Goal: Task Accomplishment & Management: Use online tool/utility

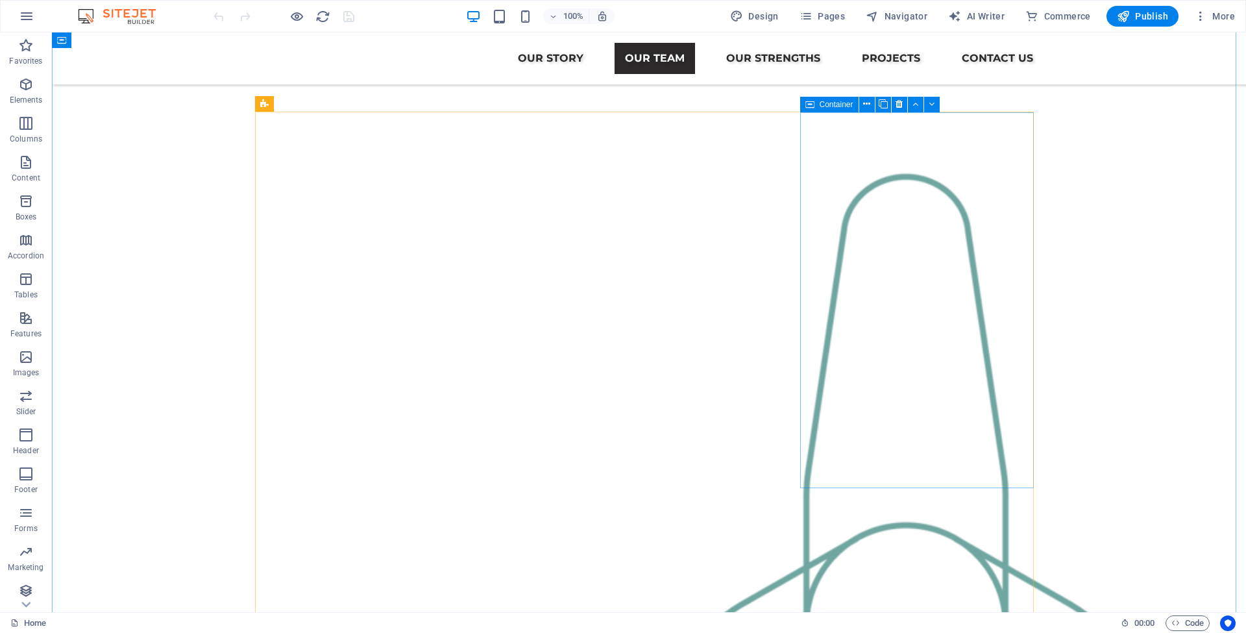
scroll to position [1275, 0]
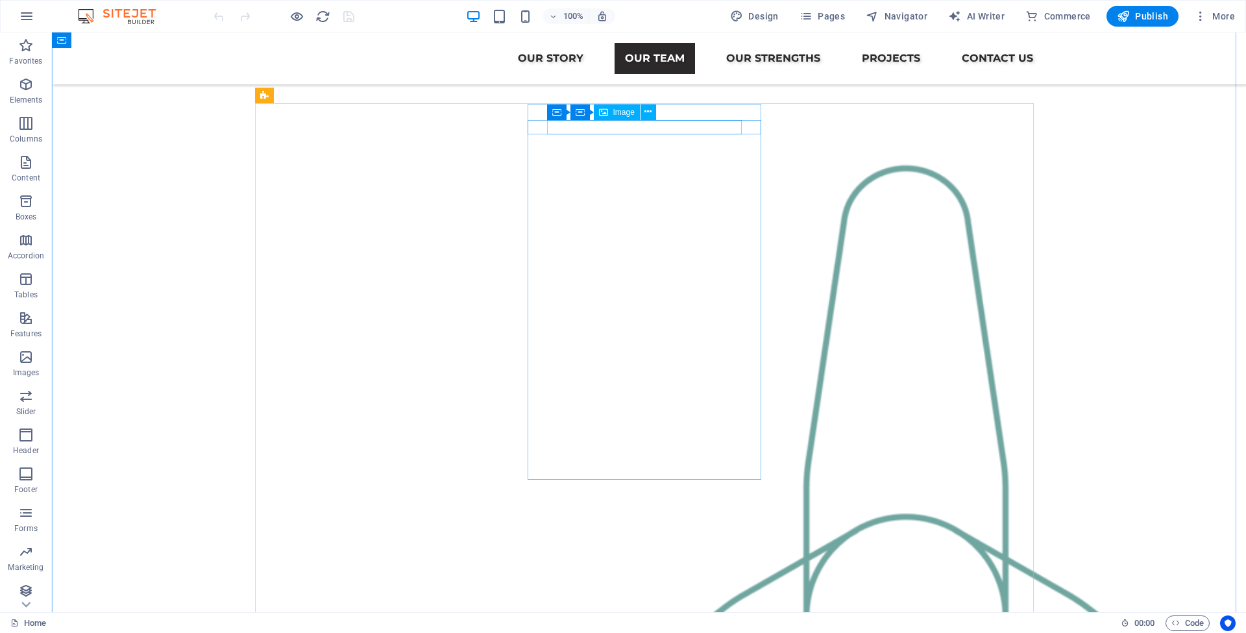
select select "%"
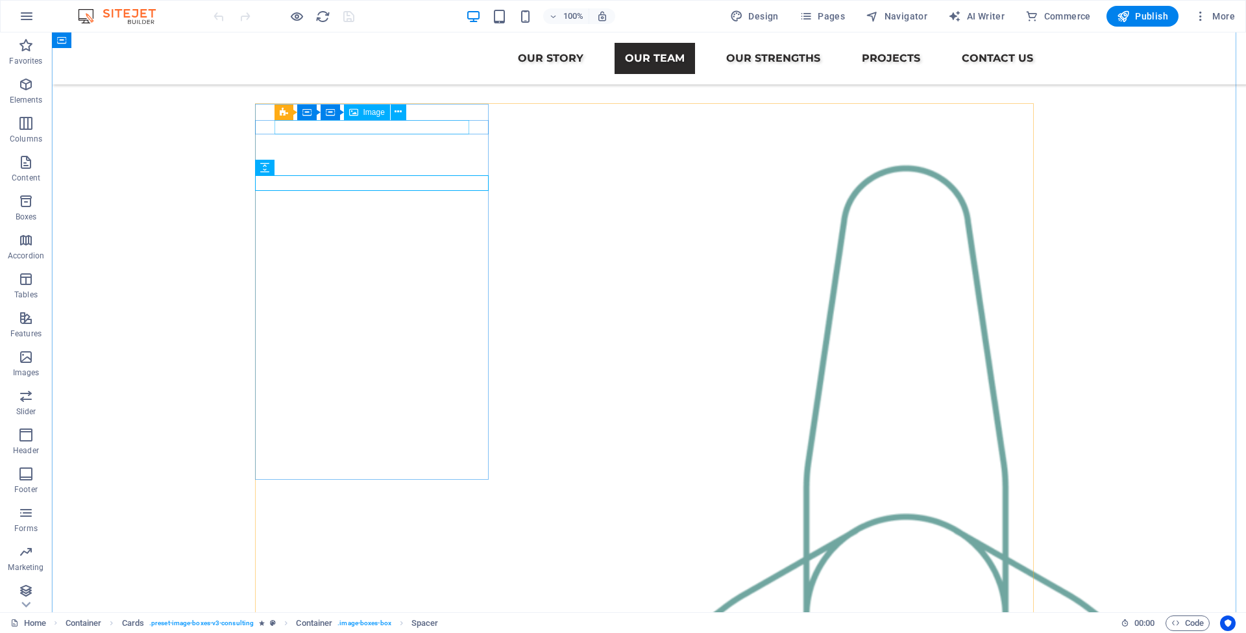
select select "%"
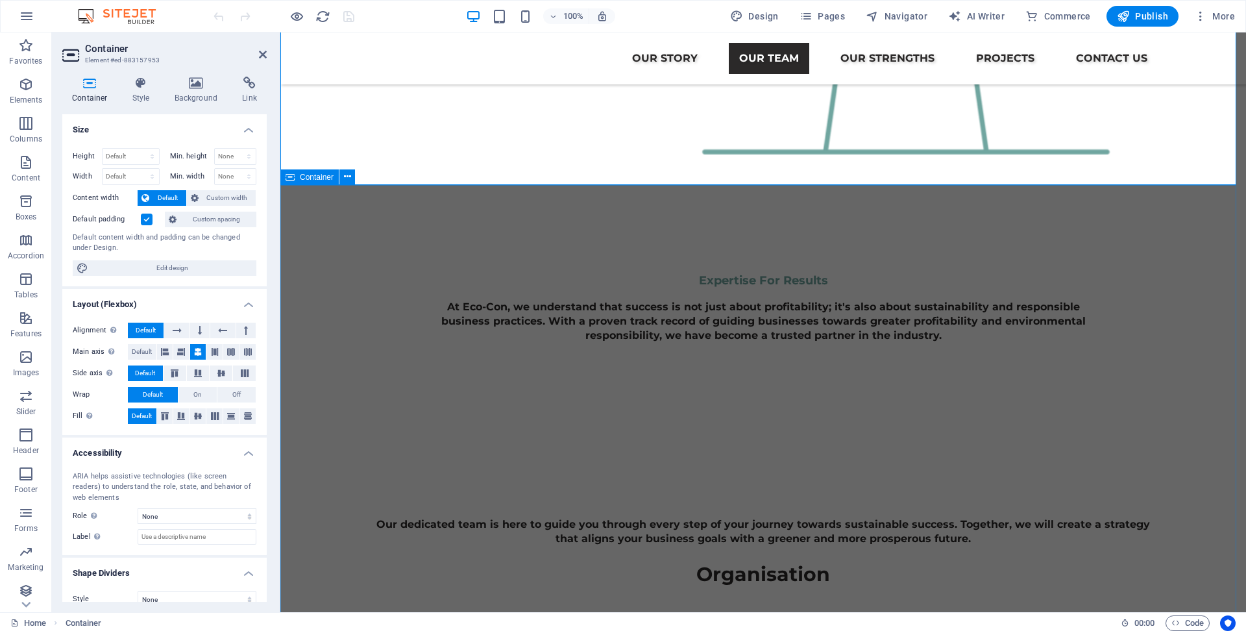
scroll to position [2083, 0]
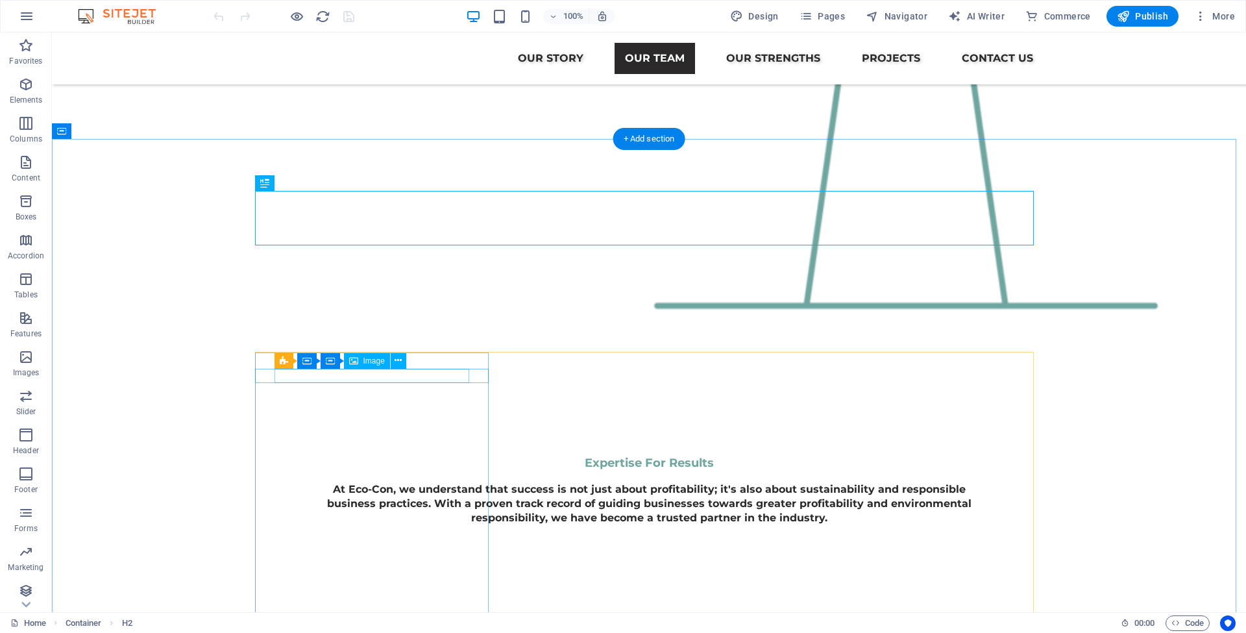
select select "%"
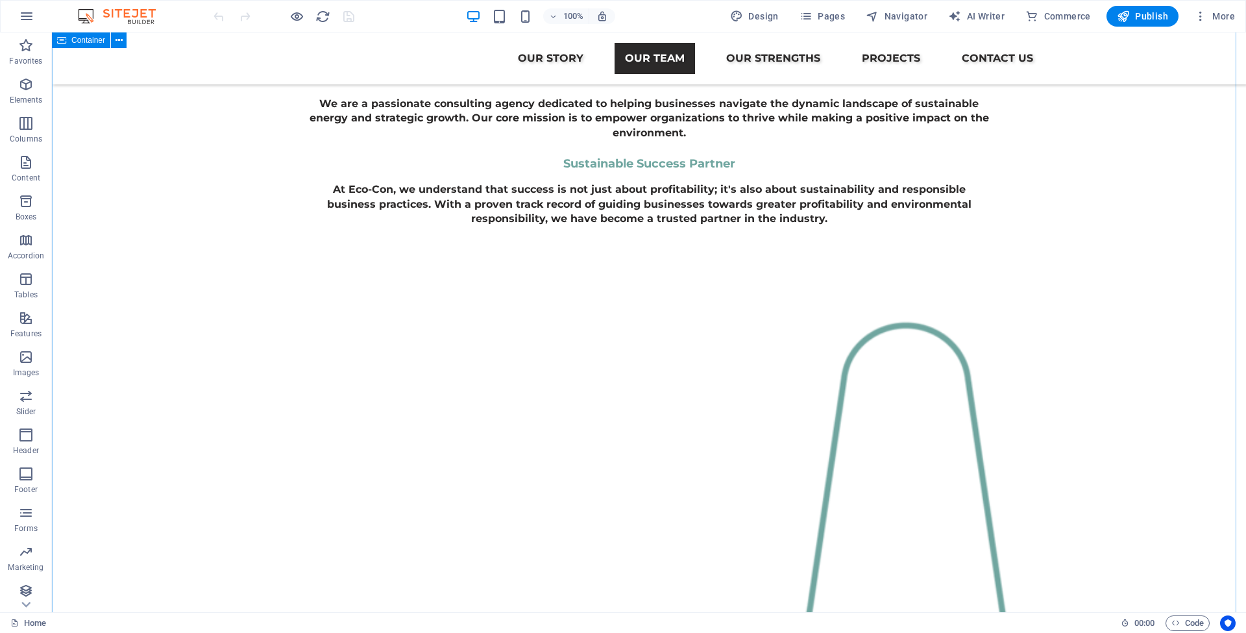
scroll to position [1643, 0]
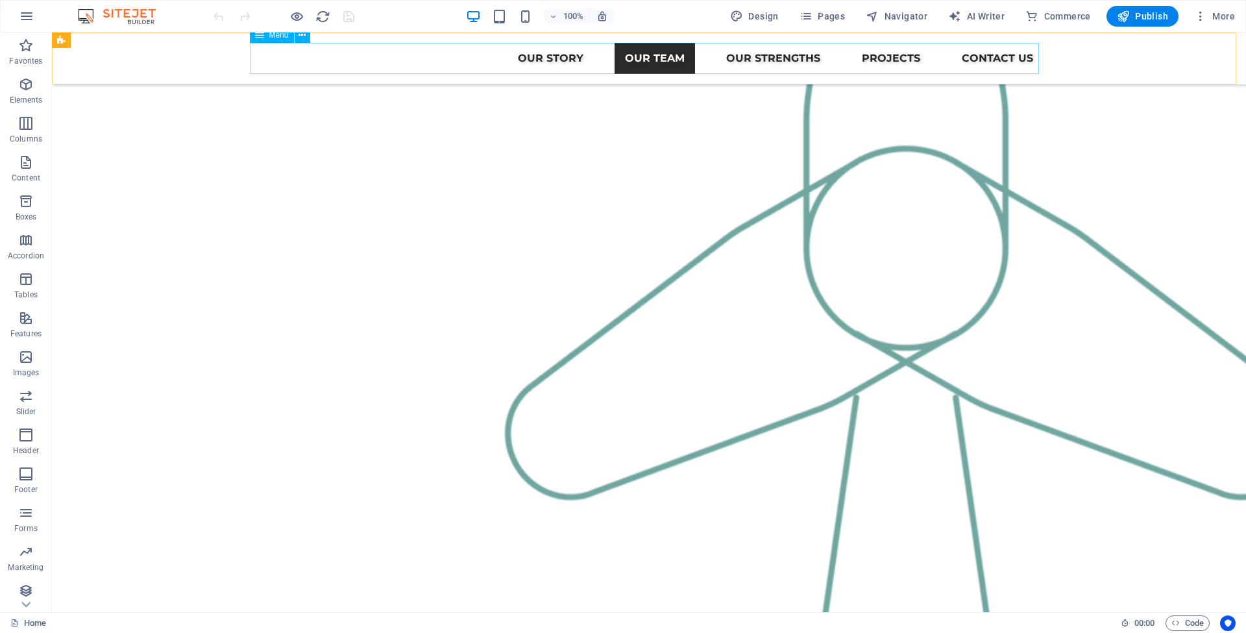
click at [884, 60] on nav "Our Story Our Team Our Strengths Projects Contact Us" at bounding box center [648, 58] width 789 height 31
click at [884, 59] on nav "Our Story Our Team Our Strengths Projects Contact Us" at bounding box center [648, 58] width 789 height 31
select select
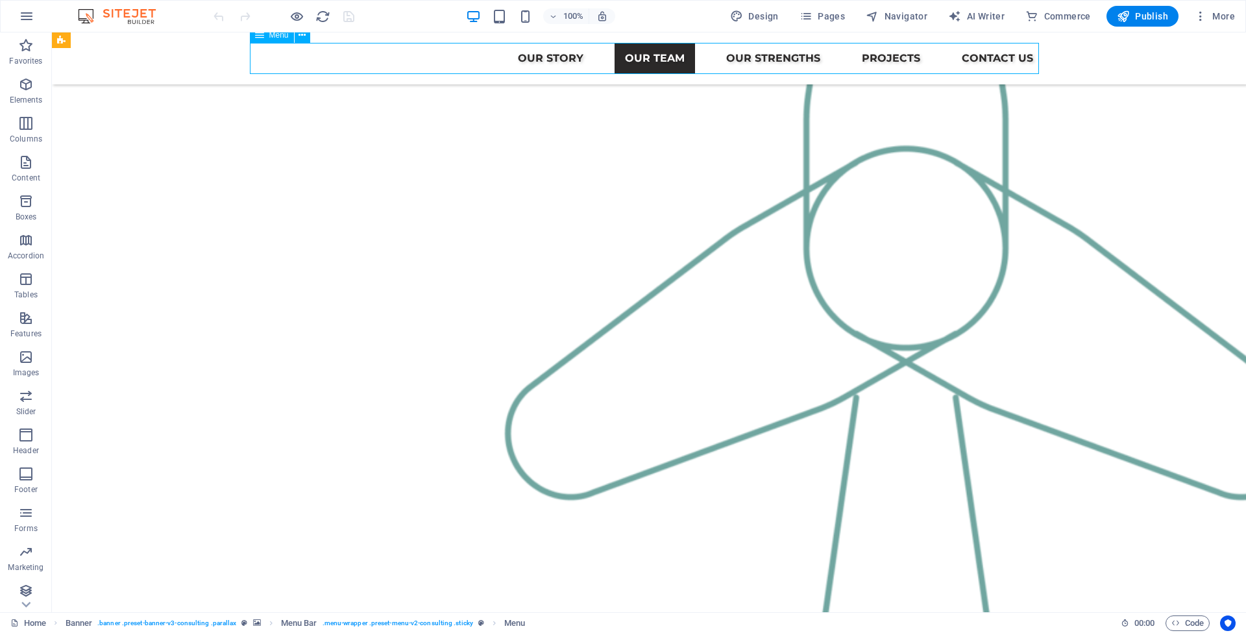
select select
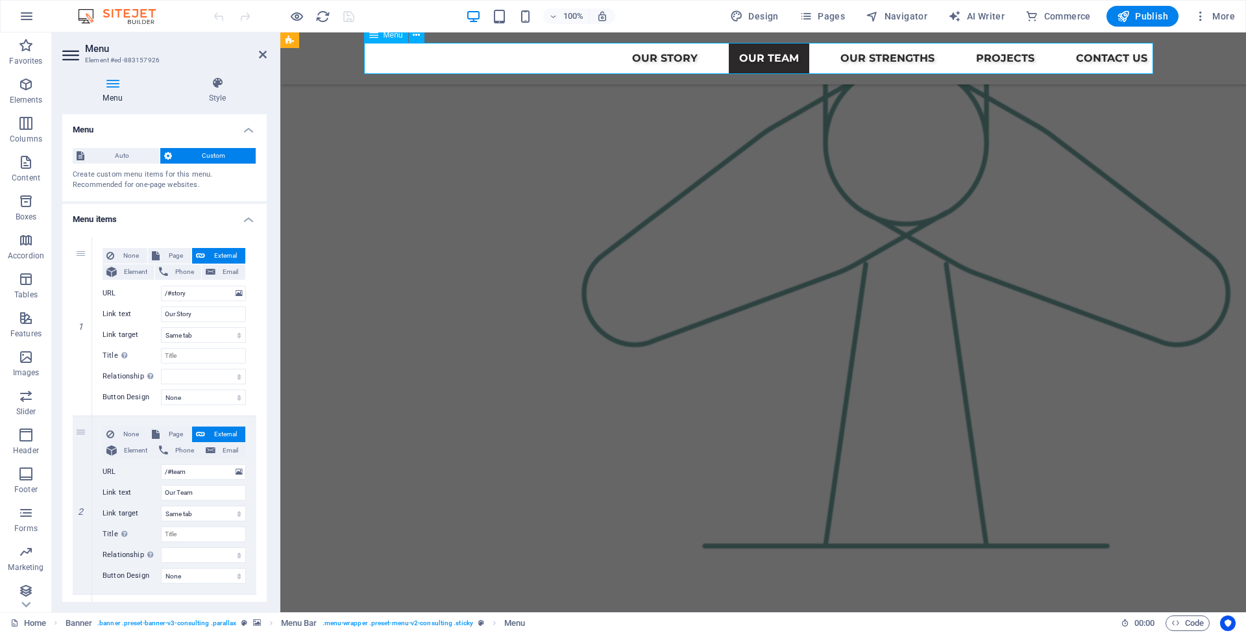
click at [1017, 60] on nav "Our Story Our Team Our Strengths Projects Contact Us" at bounding box center [762, 58] width 789 height 31
click at [1017, 58] on nav "Our Story Our Team Our Strengths Projects Contact Us" at bounding box center [762, 58] width 789 height 31
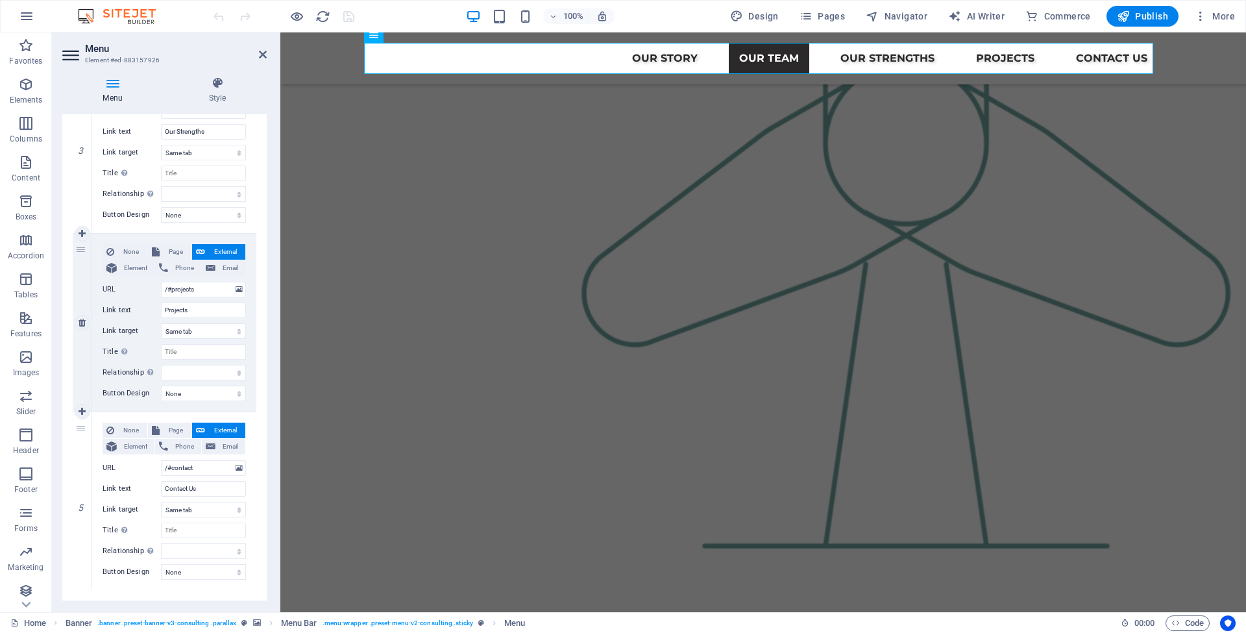
scroll to position [531, 0]
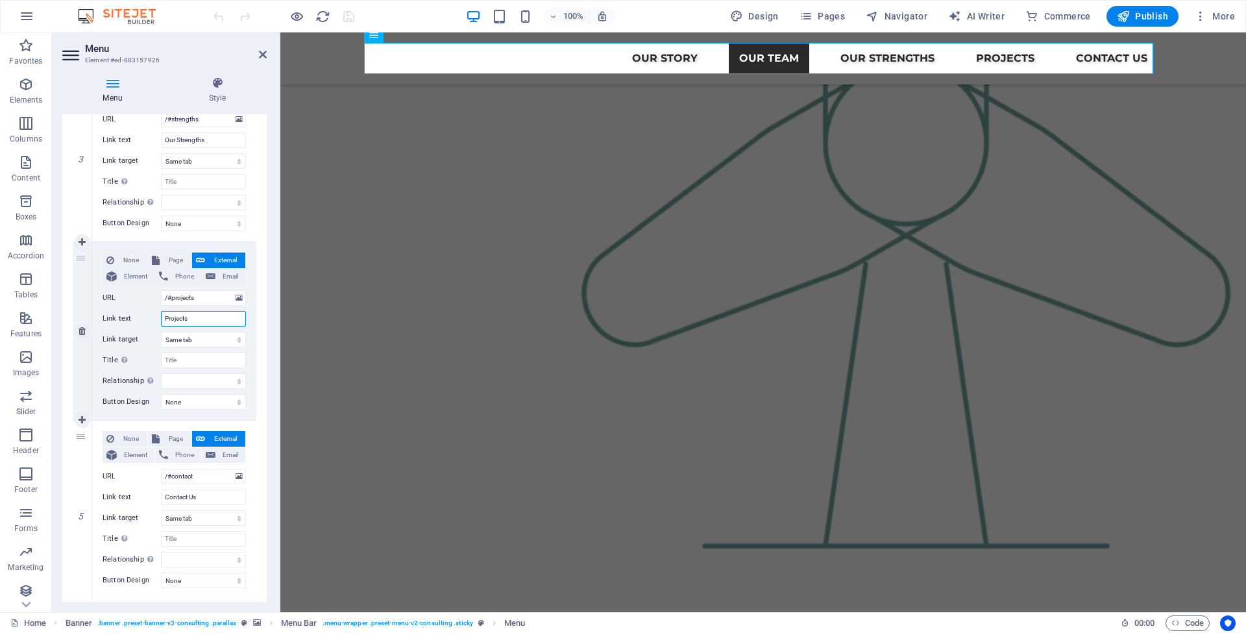
click at [200, 319] on input "Projects" at bounding box center [203, 319] width 85 height 16
type input "P"
select select
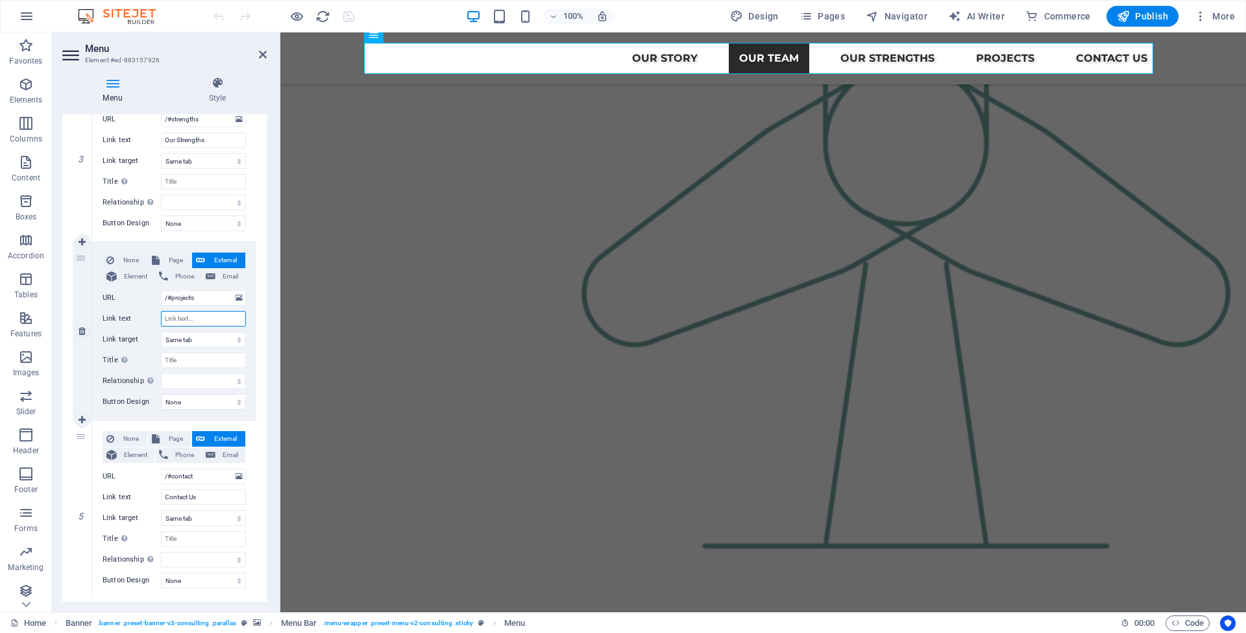
select select
type input "Projects"
select select
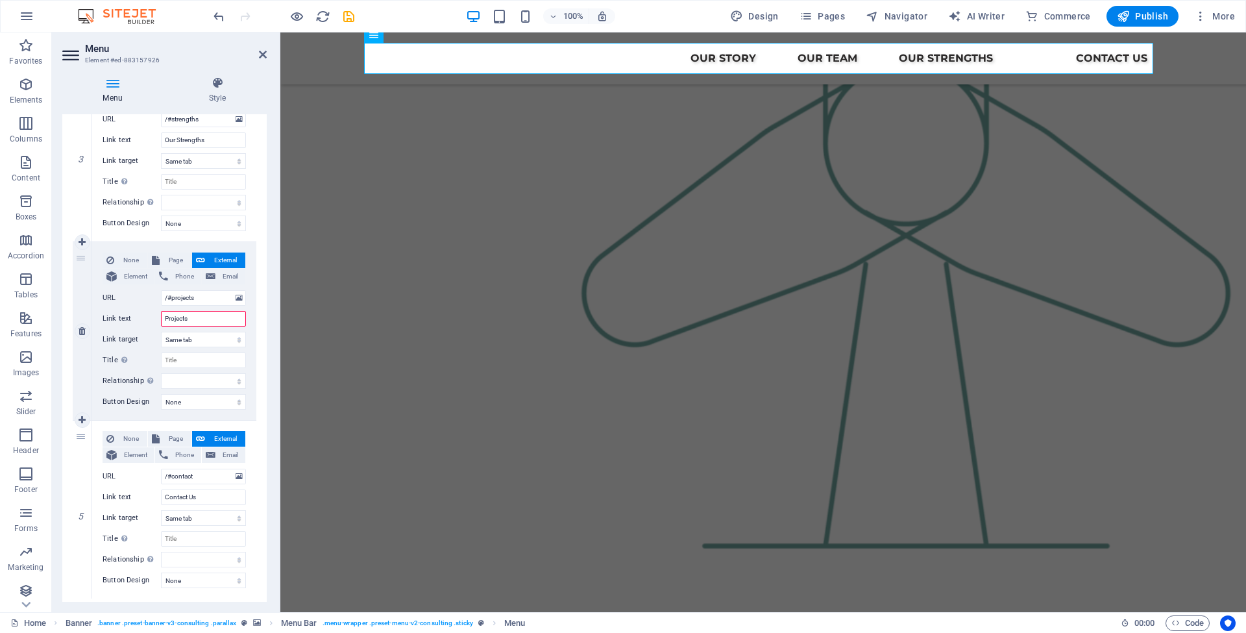
select select
click at [274, 296] on div "Menu Style Menu Auto Custom Create custom menu items for this menu. Recommended…" at bounding box center [164, 339] width 225 height 546
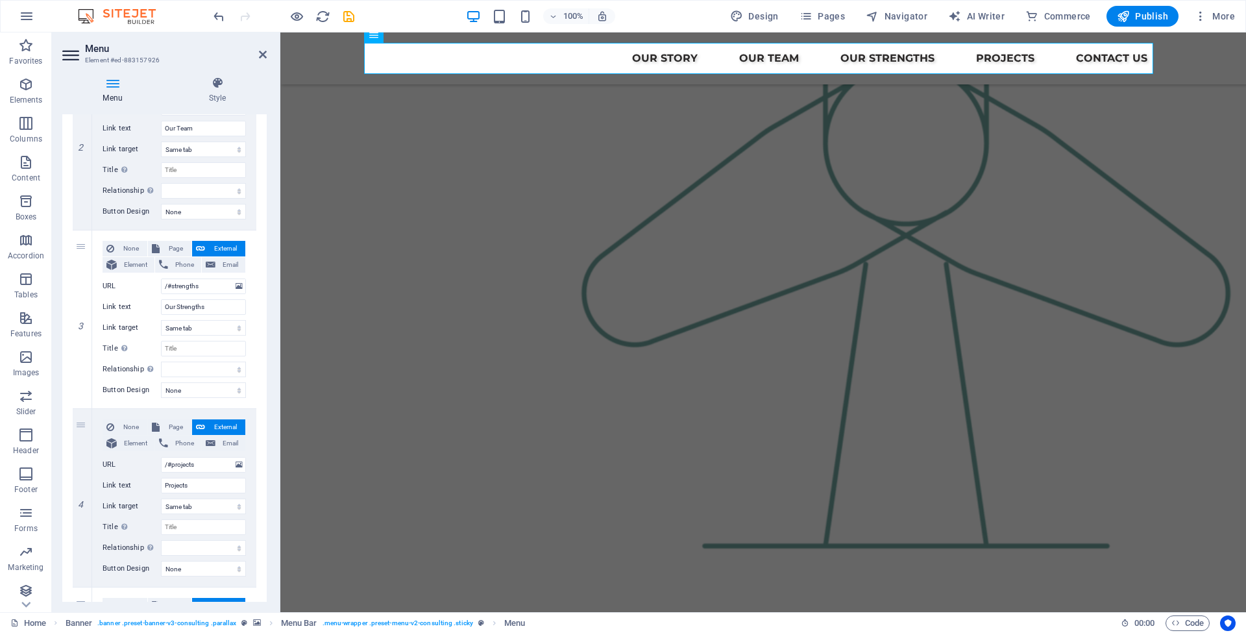
scroll to position [356, 0]
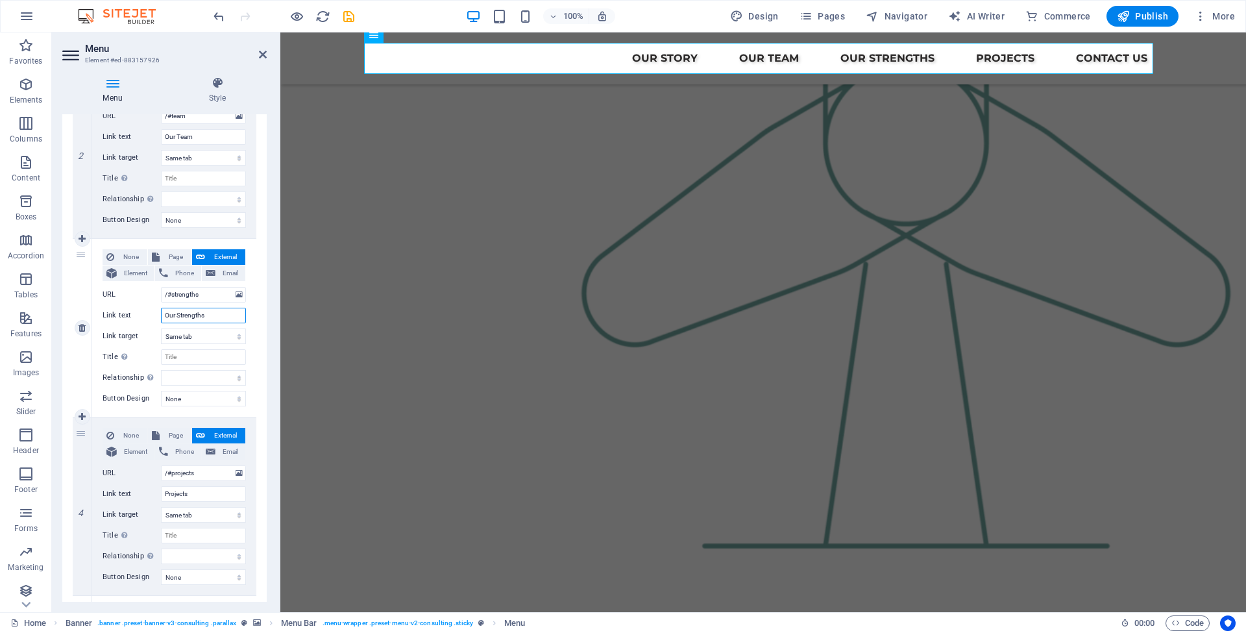
click at [207, 314] on input "Our Strengths" at bounding box center [203, 316] width 85 height 16
drag, startPoint x: 210, startPoint y: 315, endPoint x: 131, endPoint y: 315, distance: 79.1
click at [131, 315] on div "Link text Our Strengths" at bounding box center [174, 316] width 143 height 16
type input "S"
select select
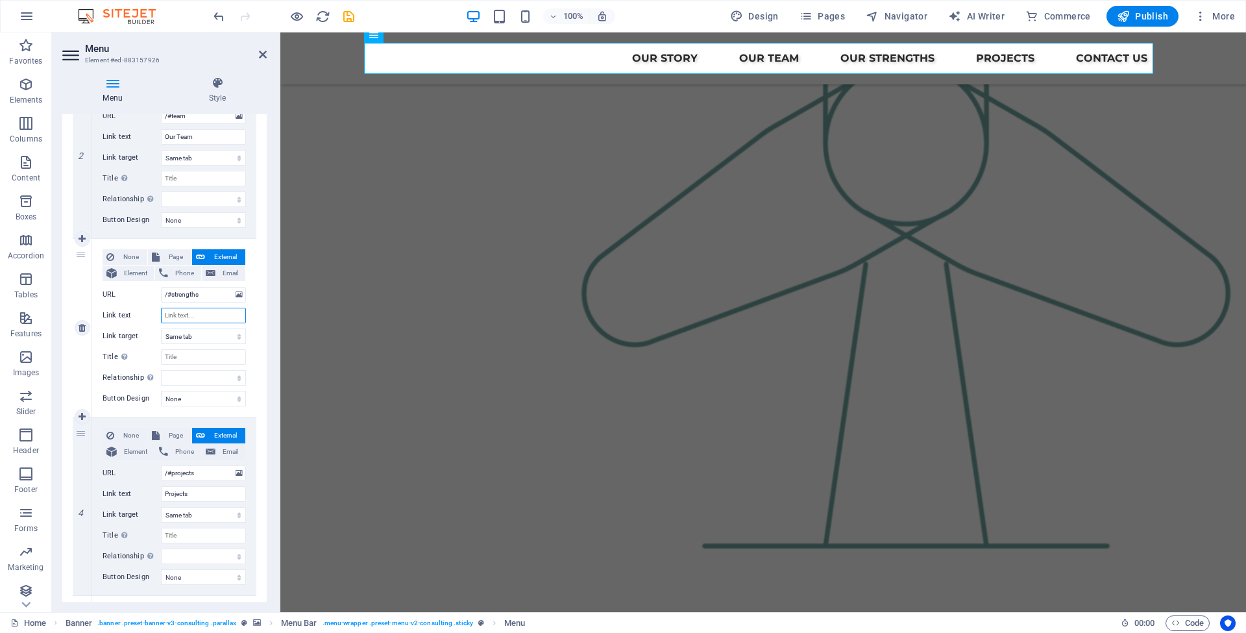
select select
type input "Pr"
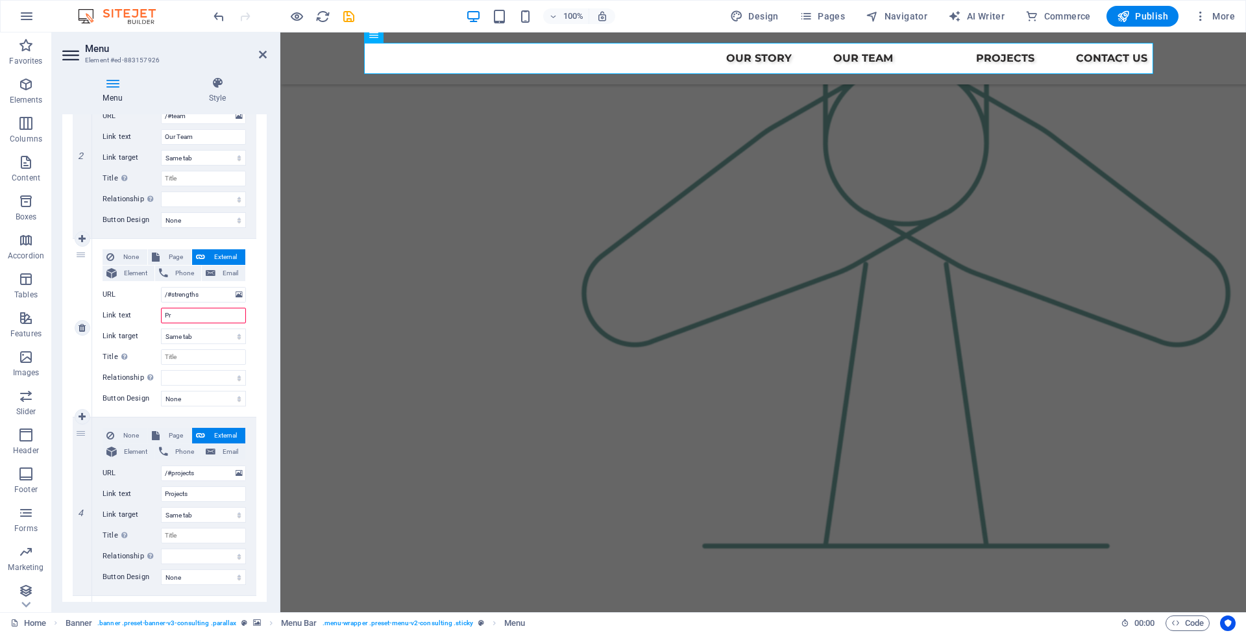
select select
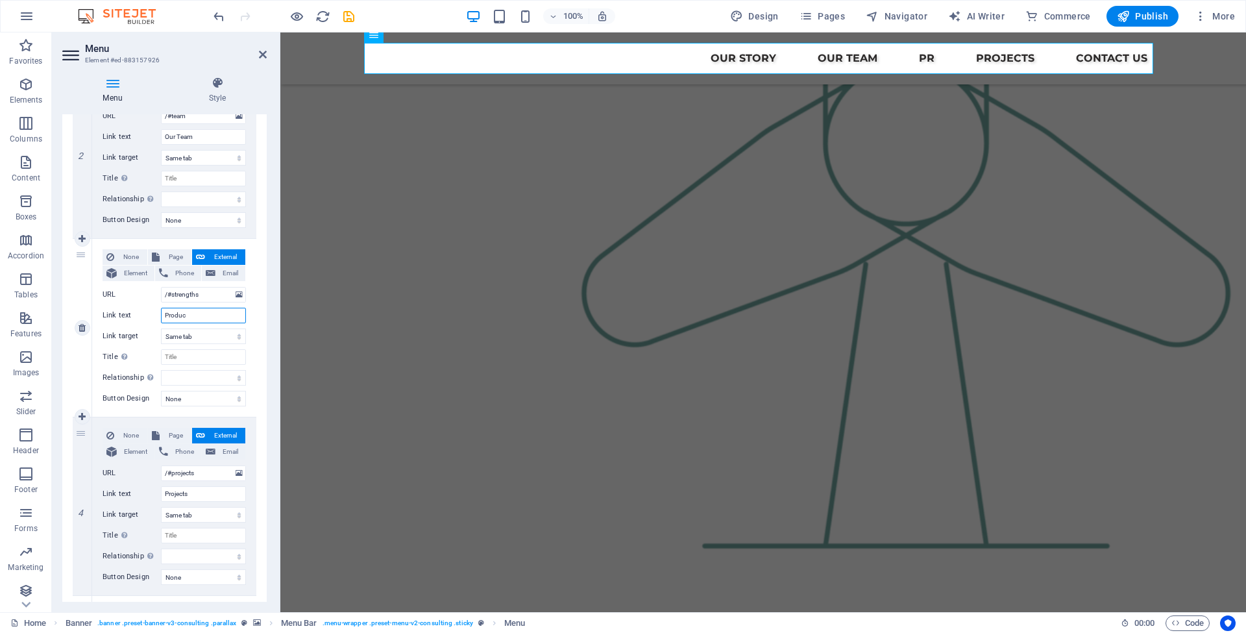
type input "Product"
select select
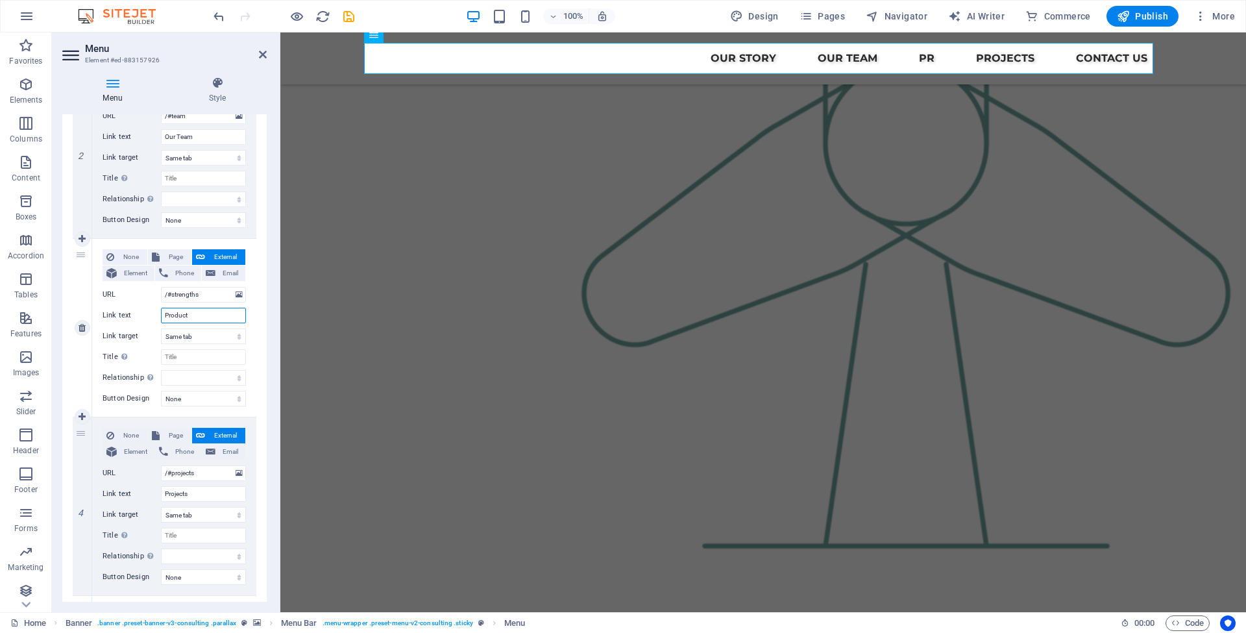
select select
type input "Product_Service"
select select
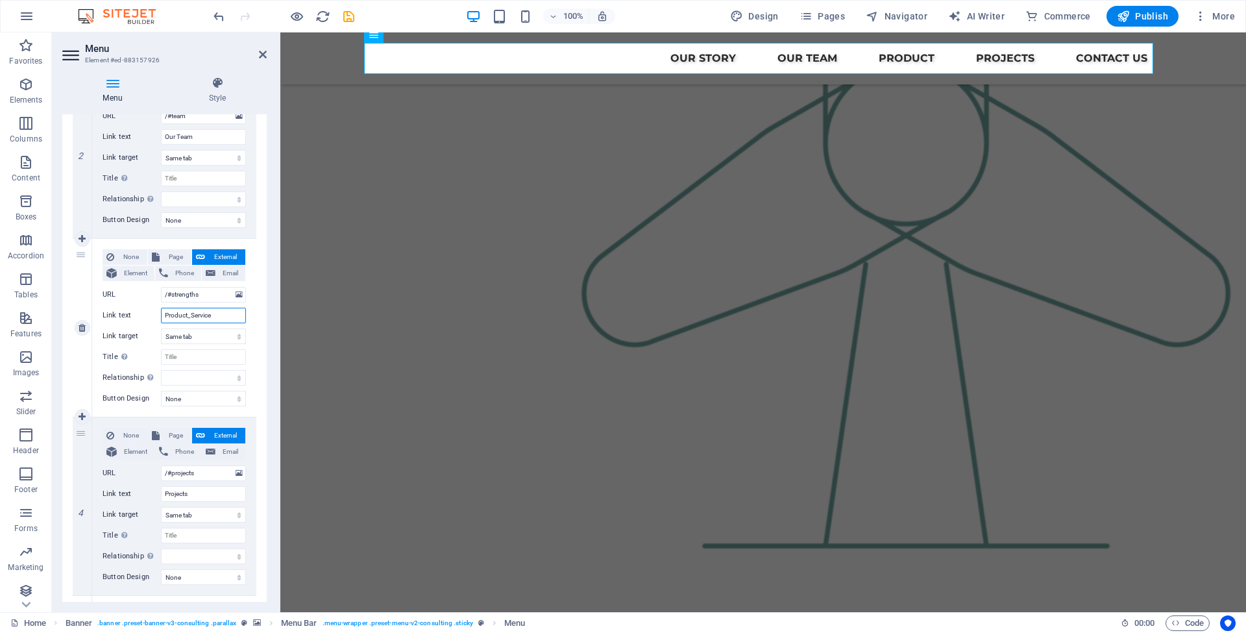
select select
type input "Product_Service"
click at [204, 295] on input "/#strengths" at bounding box center [203, 295] width 85 height 16
type input "/#"
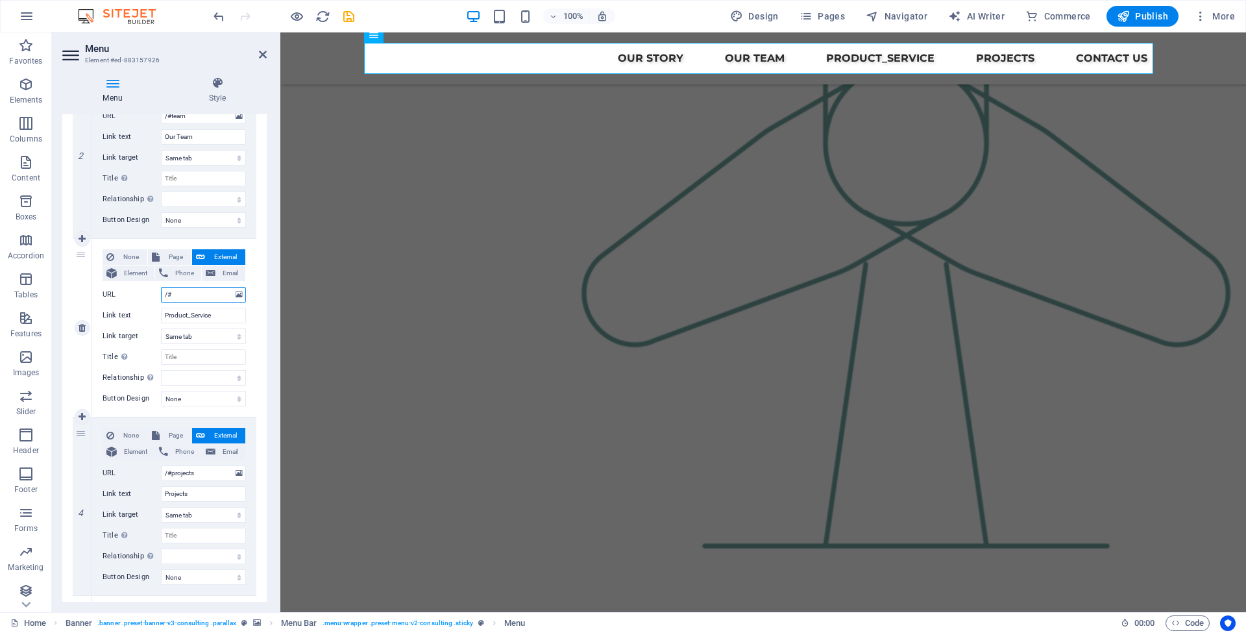
select select
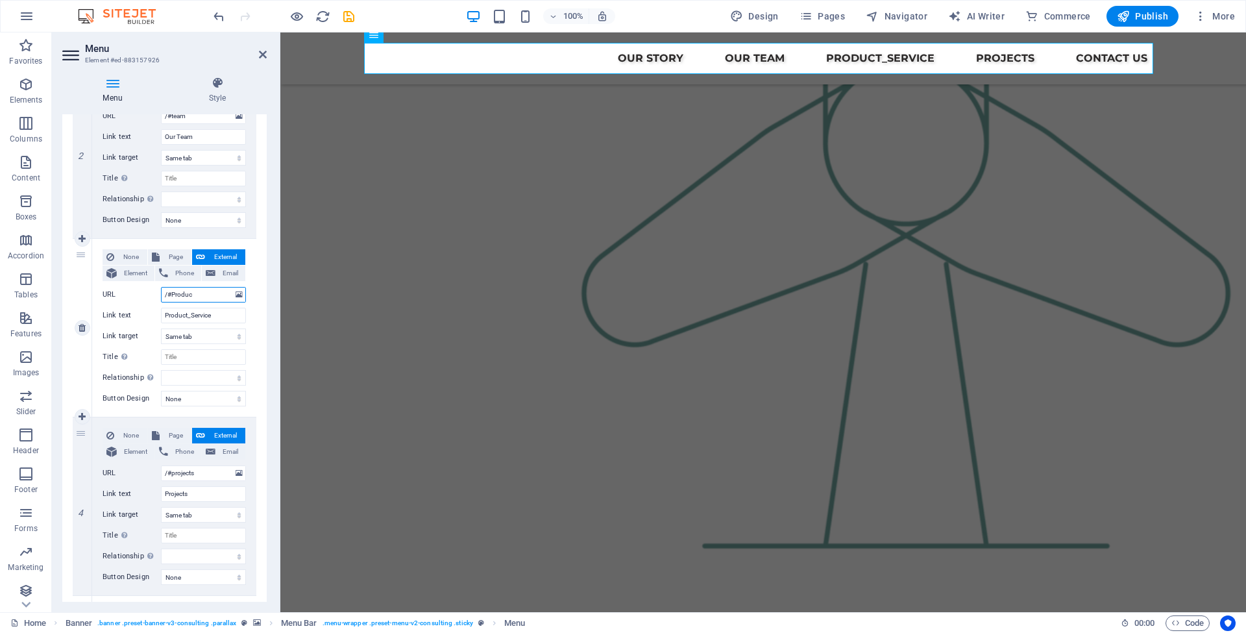
type input "/#Product"
select select
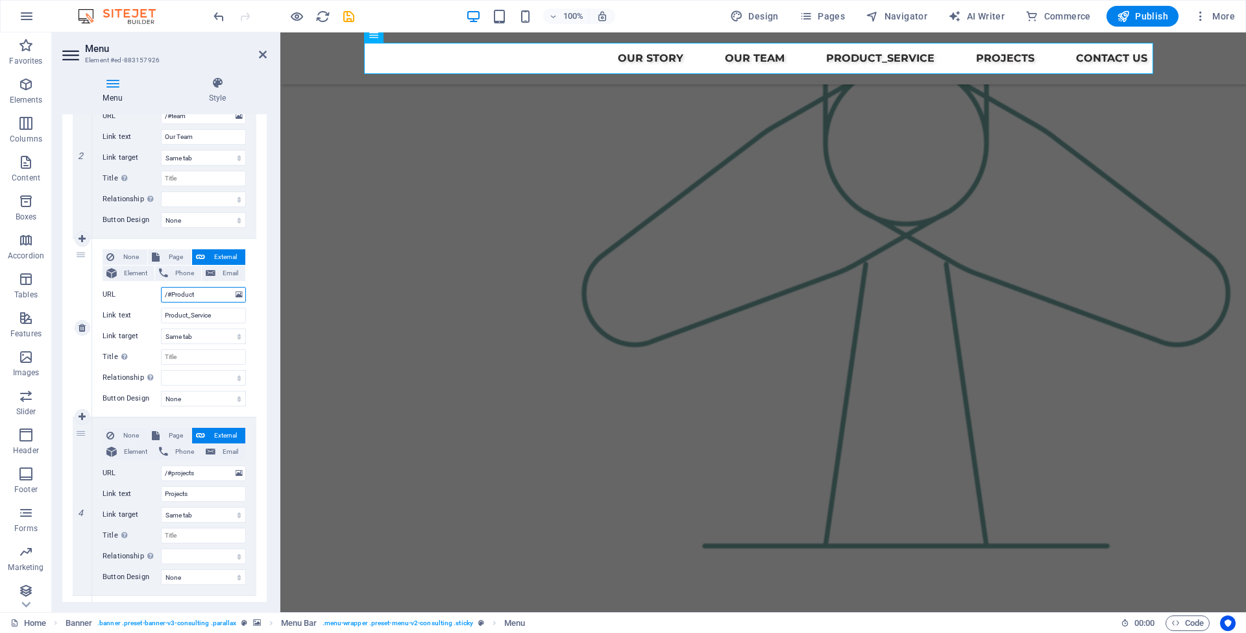
select select
type input "/#Products"
select select
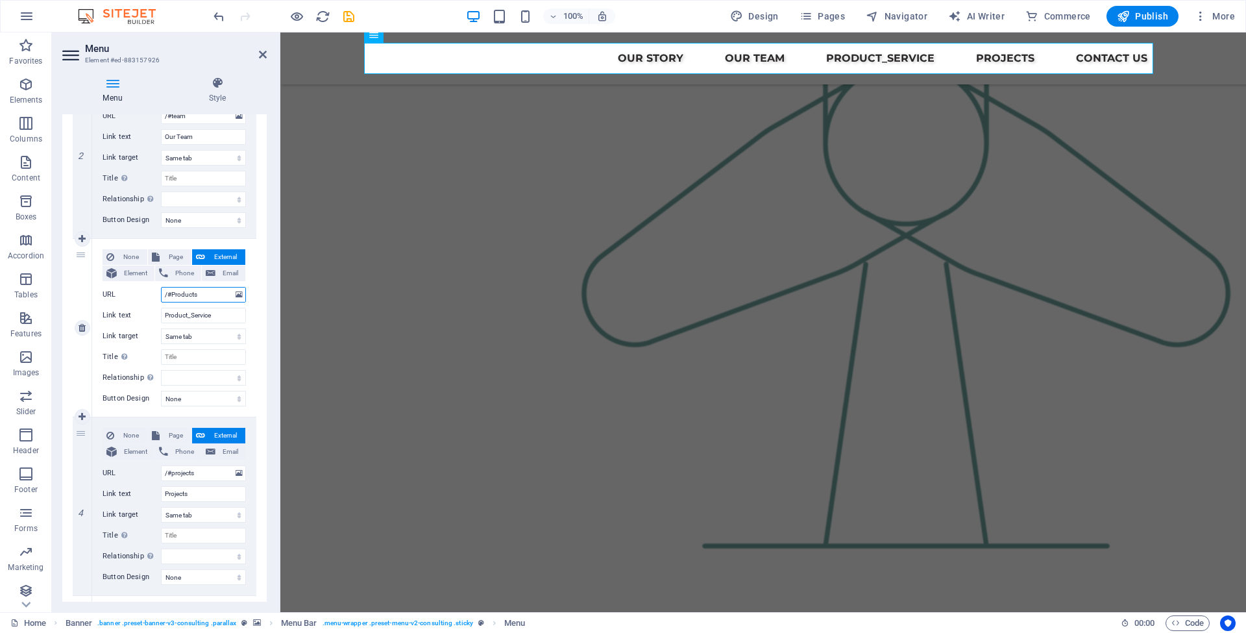
select select
type input "/#Products"
click at [236, 293] on icon at bounding box center [239, 294] width 7 height 14
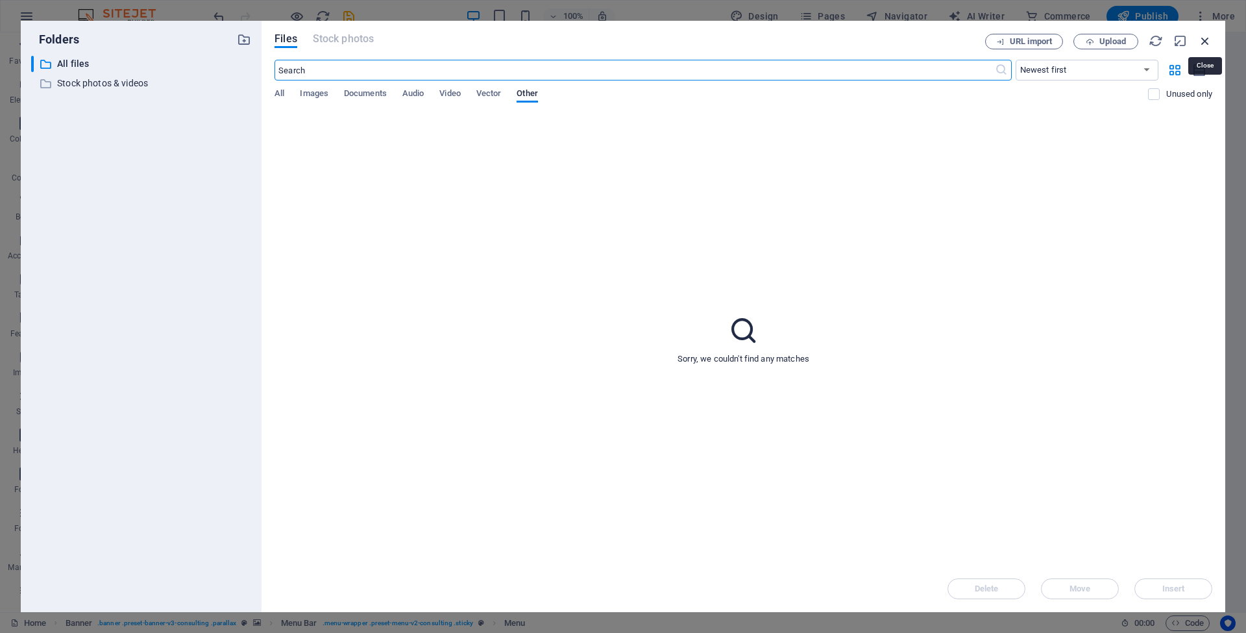
click at [1207, 42] on icon "button" at bounding box center [1205, 41] width 14 height 14
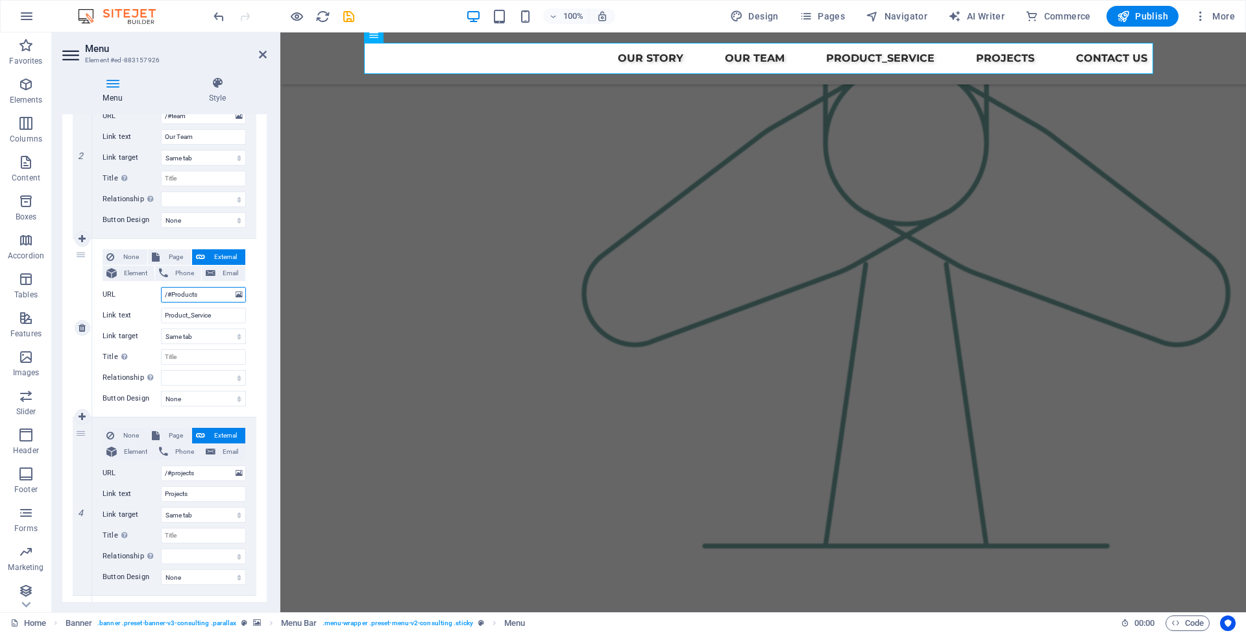
click at [202, 296] on input "/#Products" at bounding box center [203, 295] width 85 height 16
click at [217, 258] on span "External" at bounding box center [225, 257] width 32 height 16
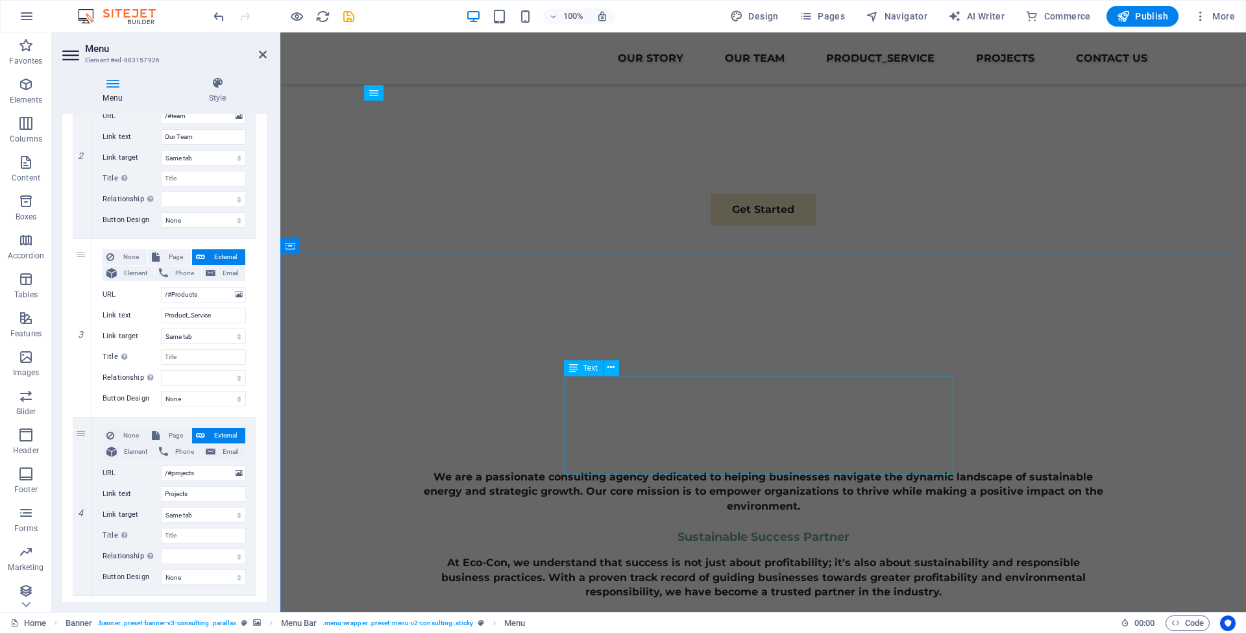
scroll to position [612, 0]
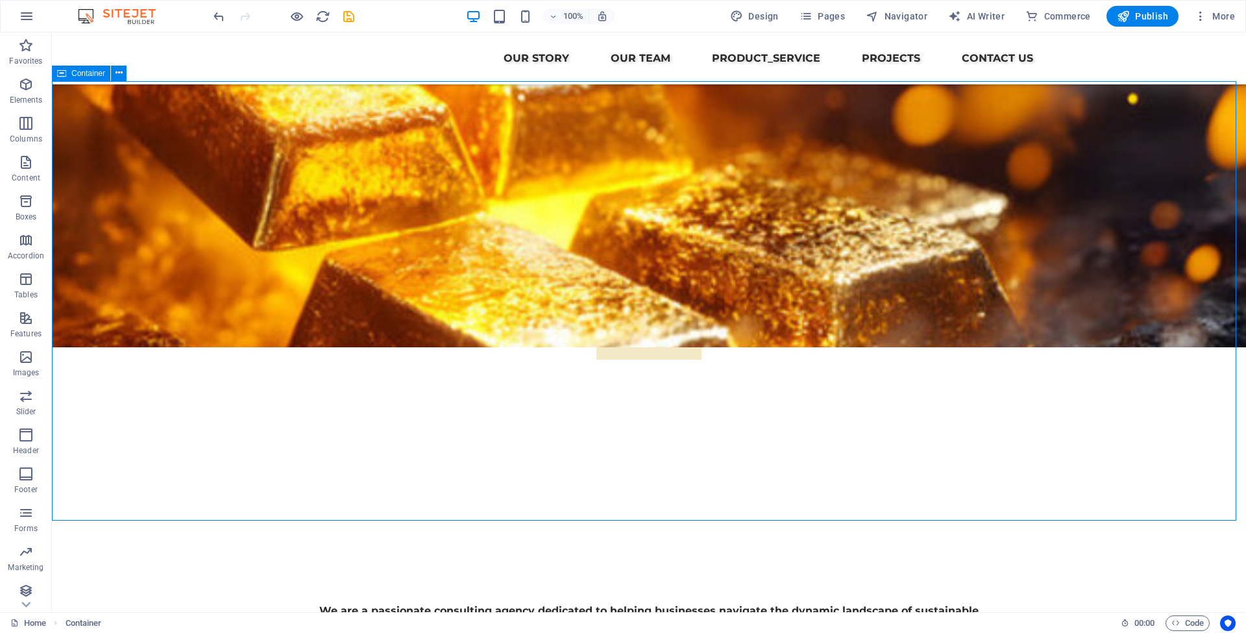
click at [70, 73] on div "Container" at bounding box center [81, 74] width 58 height 16
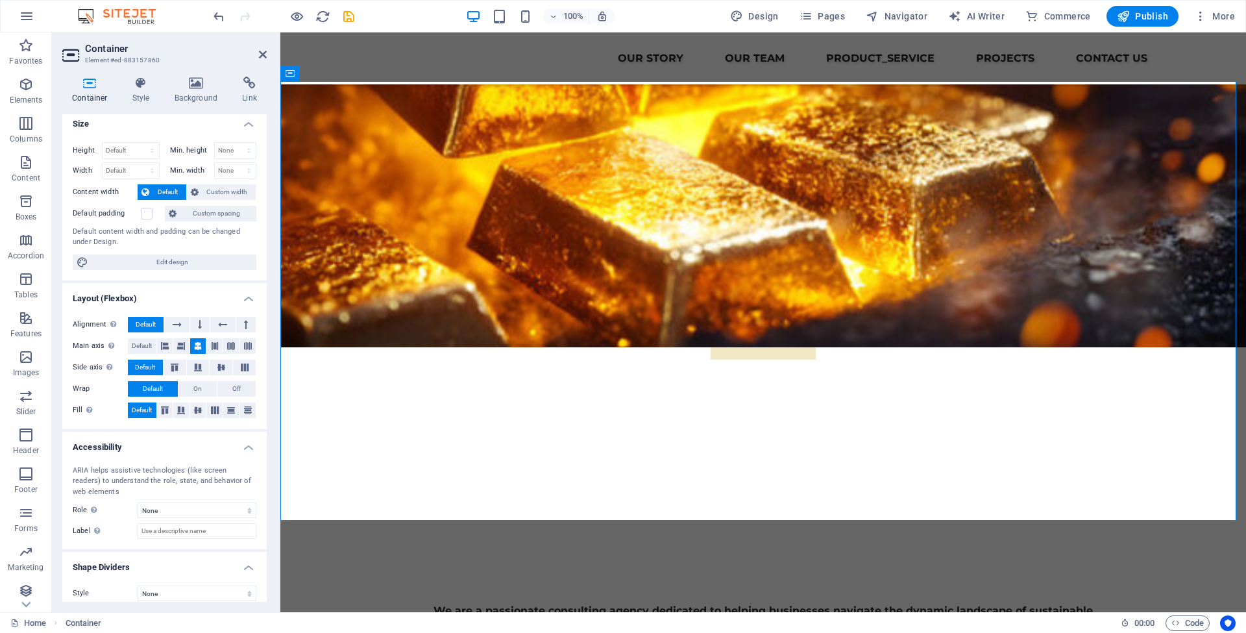
scroll to position [0, 0]
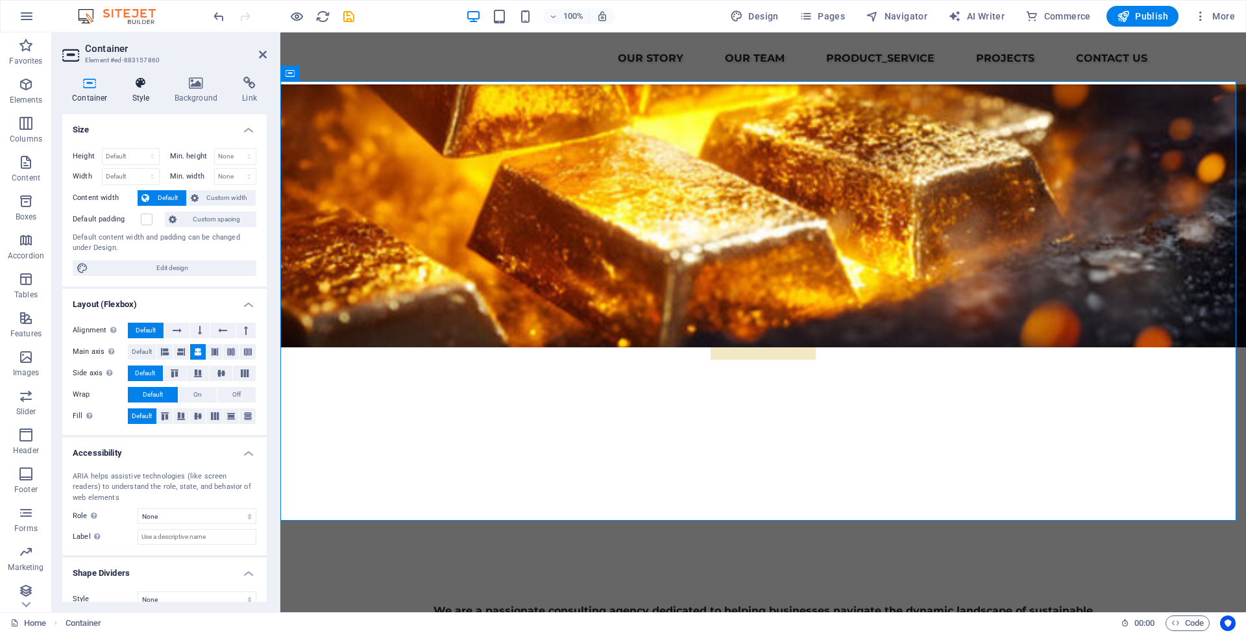
click at [141, 93] on h4 "Style" at bounding box center [144, 90] width 42 height 27
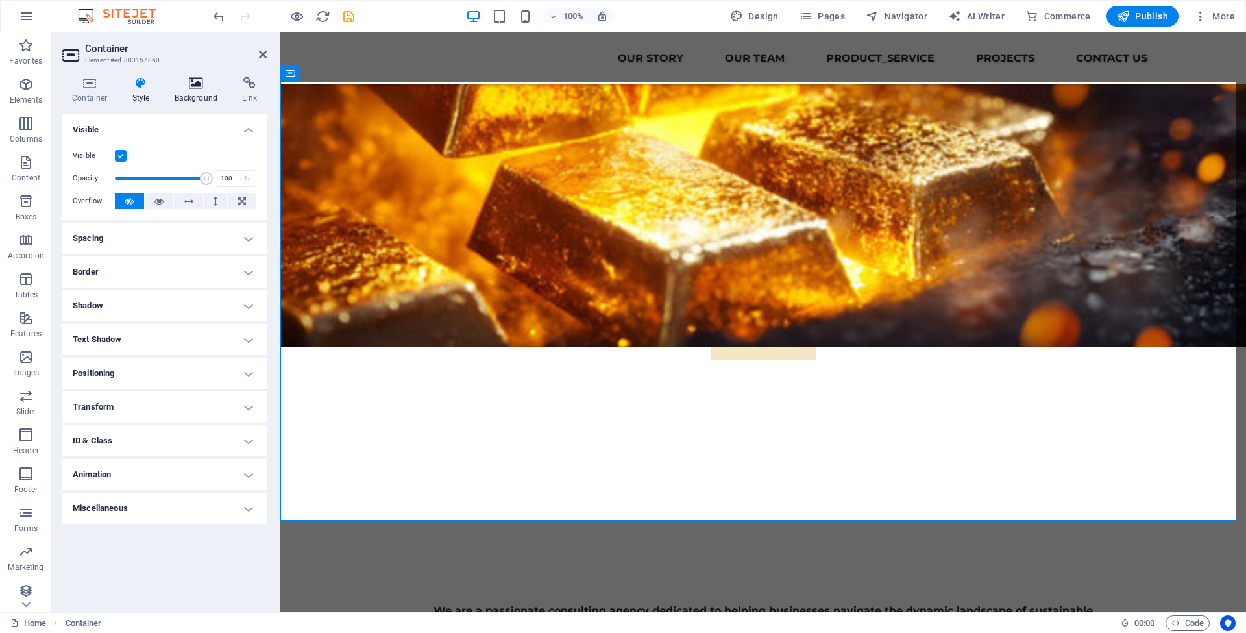
click at [201, 99] on h4 "Background" at bounding box center [199, 90] width 68 height 27
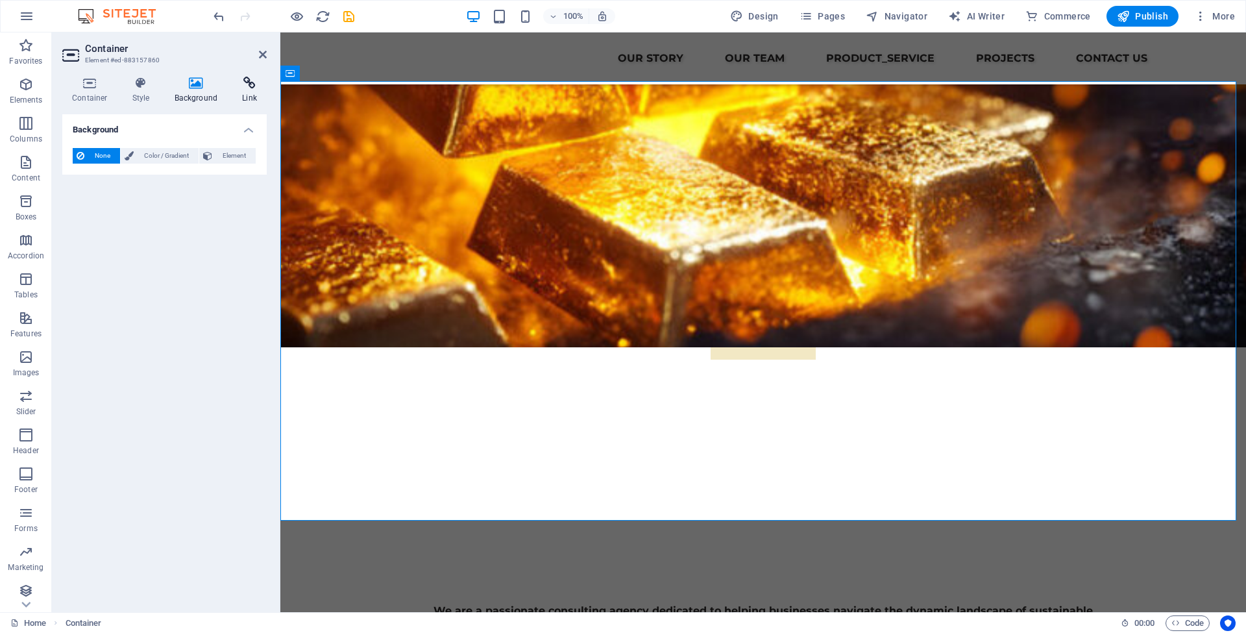
click at [254, 92] on h4 "Link" at bounding box center [249, 90] width 34 height 27
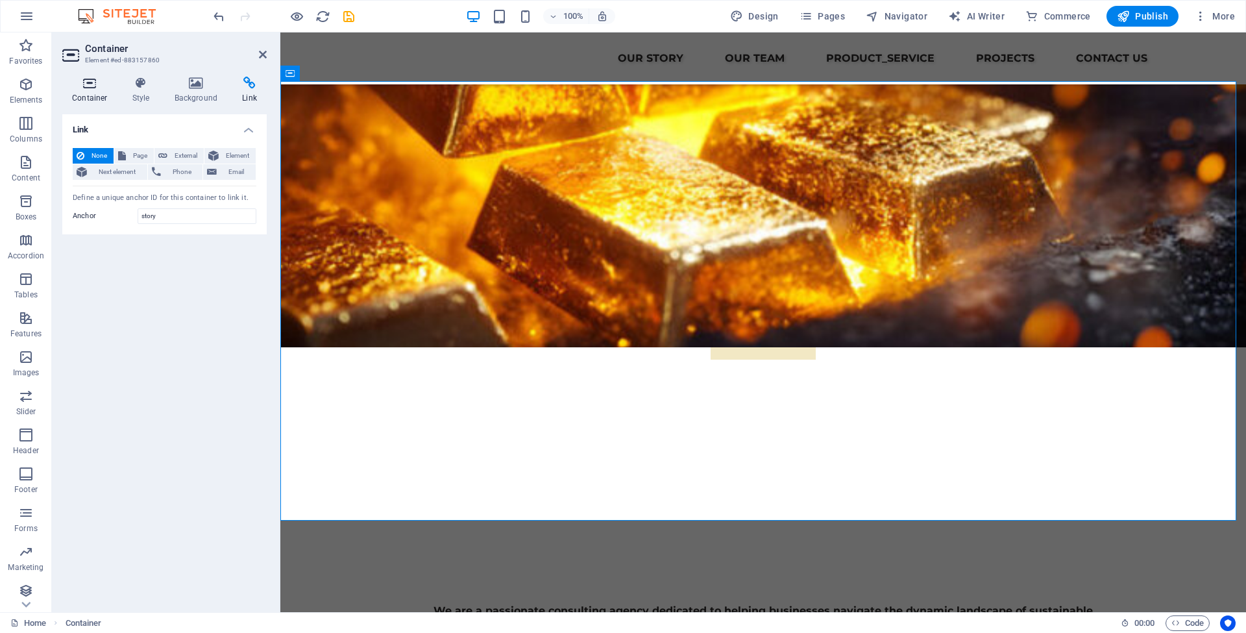
click at [79, 100] on h4 "Container" at bounding box center [92, 90] width 60 height 27
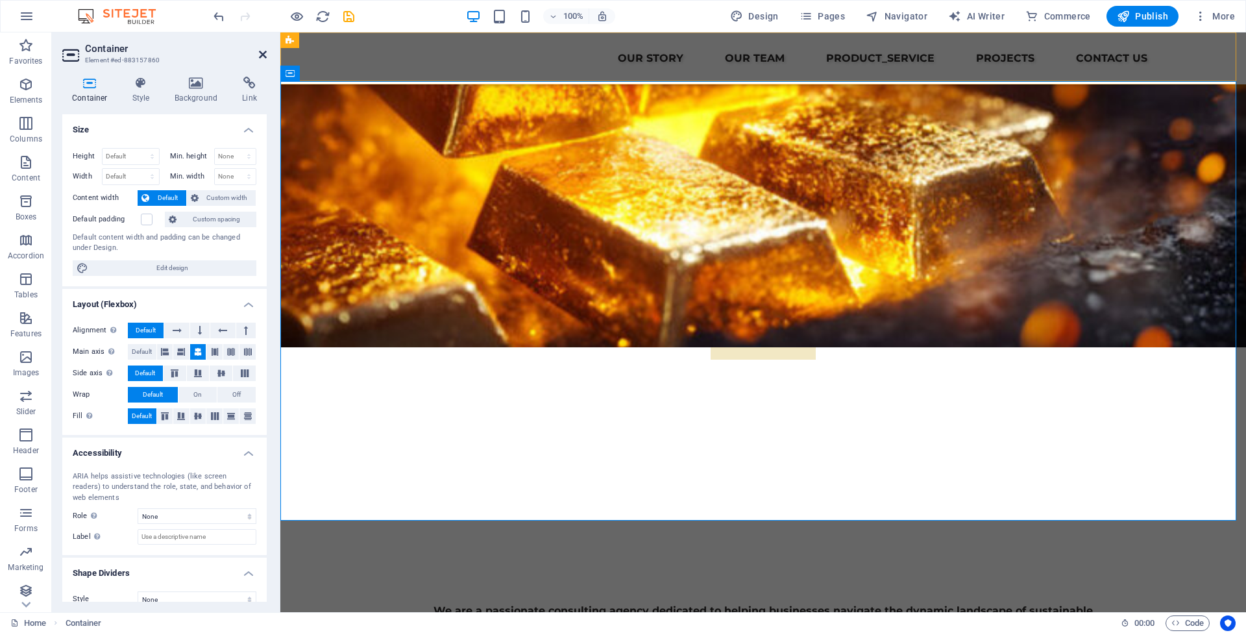
click at [260, 56] on icon at bounding box center [263, 54] width 8 height 10
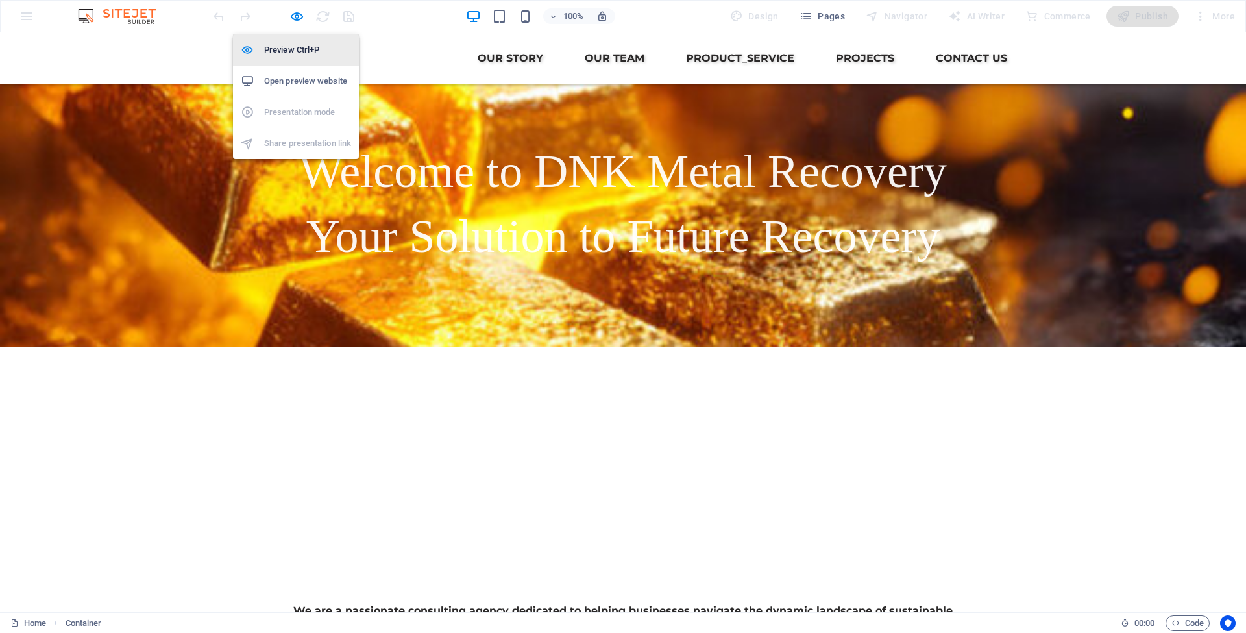
click at [333, 53] on h6 "Preview Ctrl+P" at bounding box center [307, 50] width 87 height 16
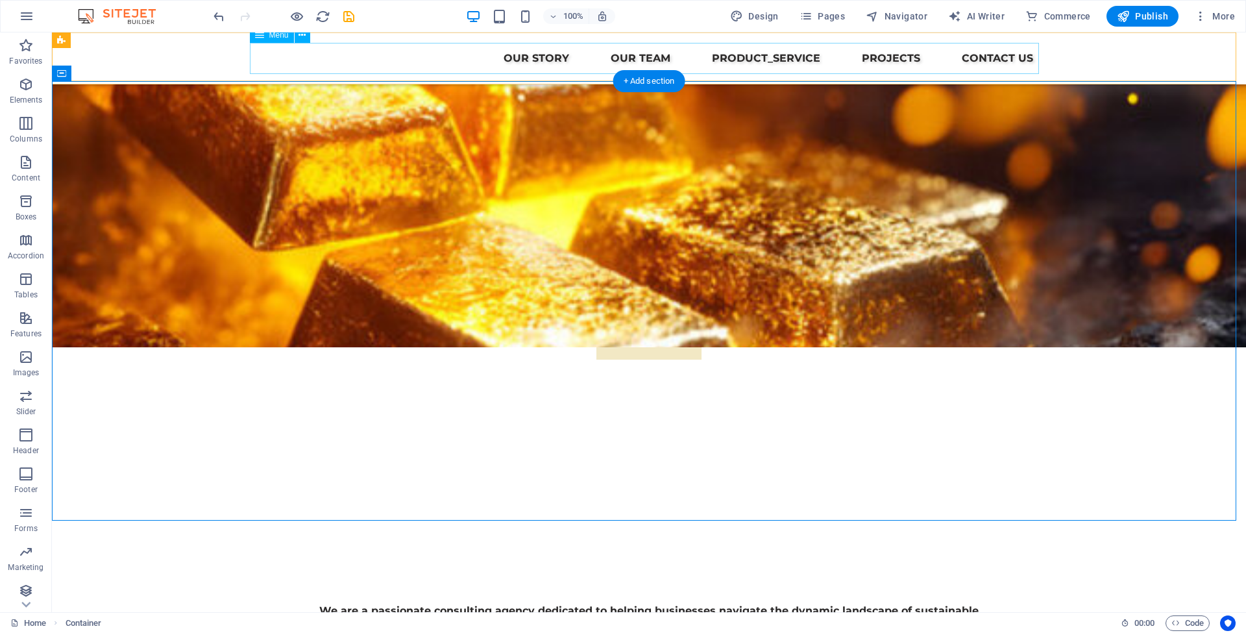
click at [777, 56] on nav "Our Story Our Team Product_Service Projects Contact Us" at bounding box center [648, 58] width 789 height 31
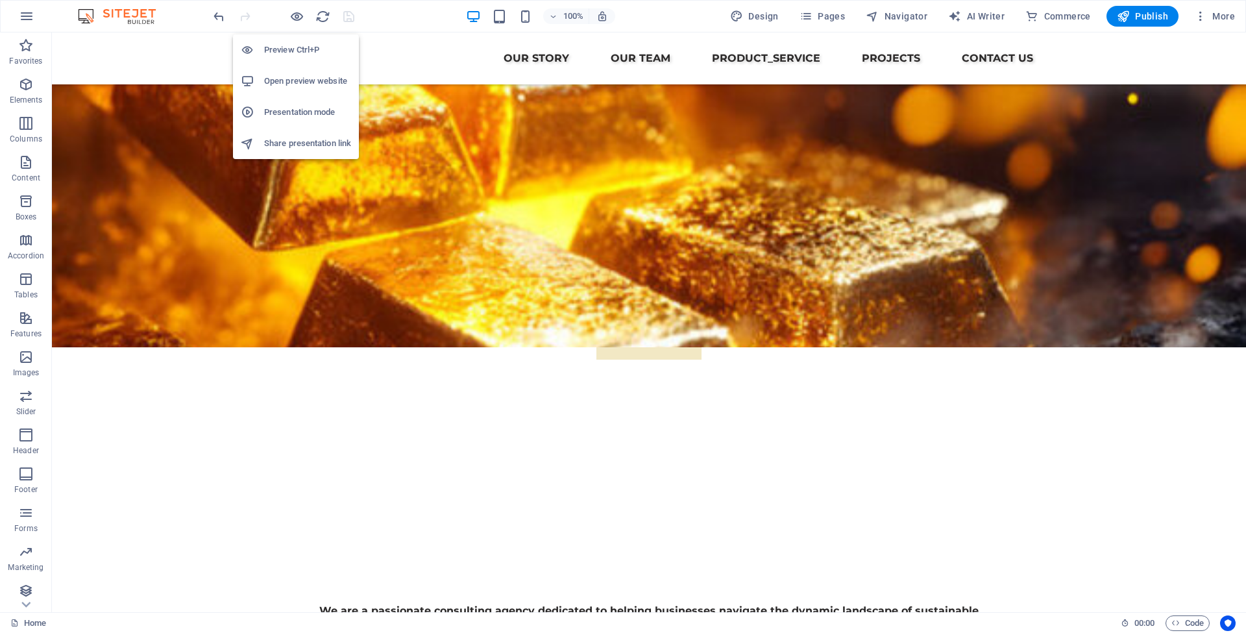
click at [291, 82] on h6 "Open preview website" at bounding box center [307, 81] width 87 height 16
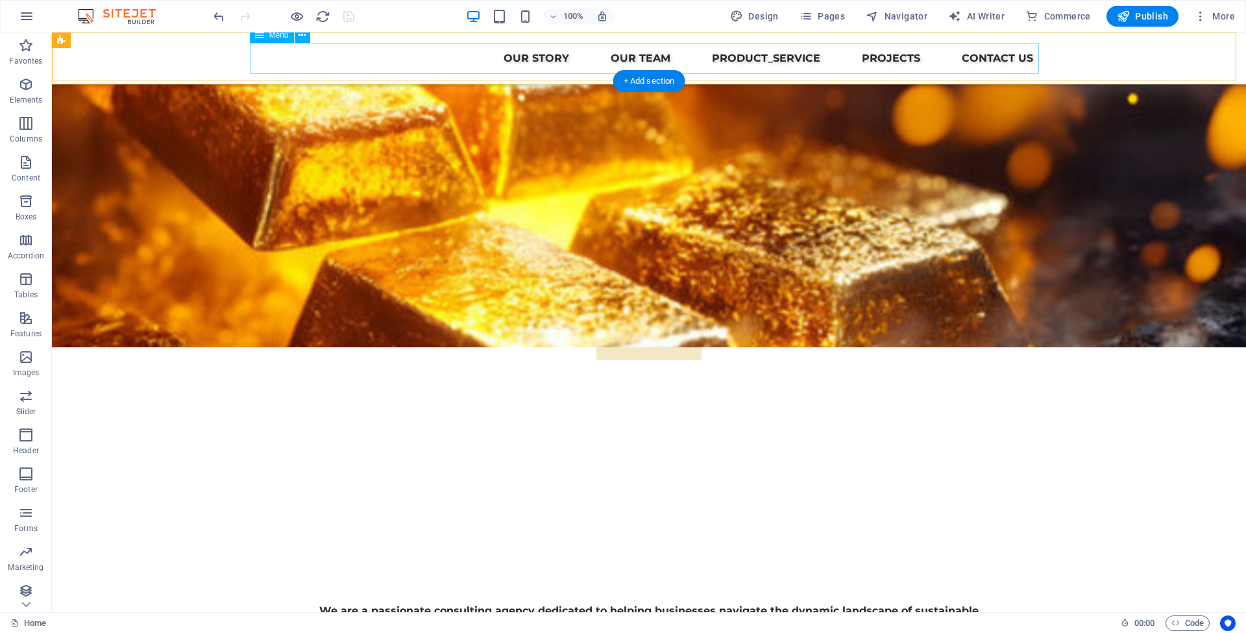
click at [793, 59] on nav "Our Story Our Team Product_Service Projects Contact Us" at bounding box center [648, 58] width 789 height 31
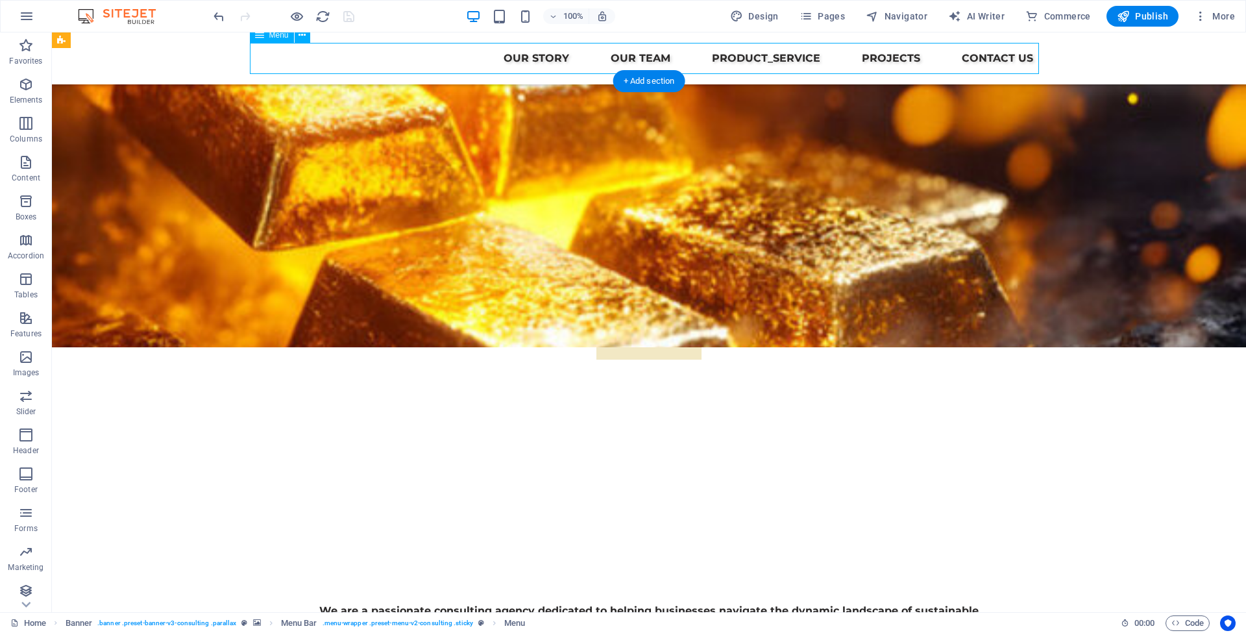
click at [790, 58] on nav "Our Story Our Team Product_Service Projects Contact Us" at bounding box center [648, 58] width 789 height 31
select select
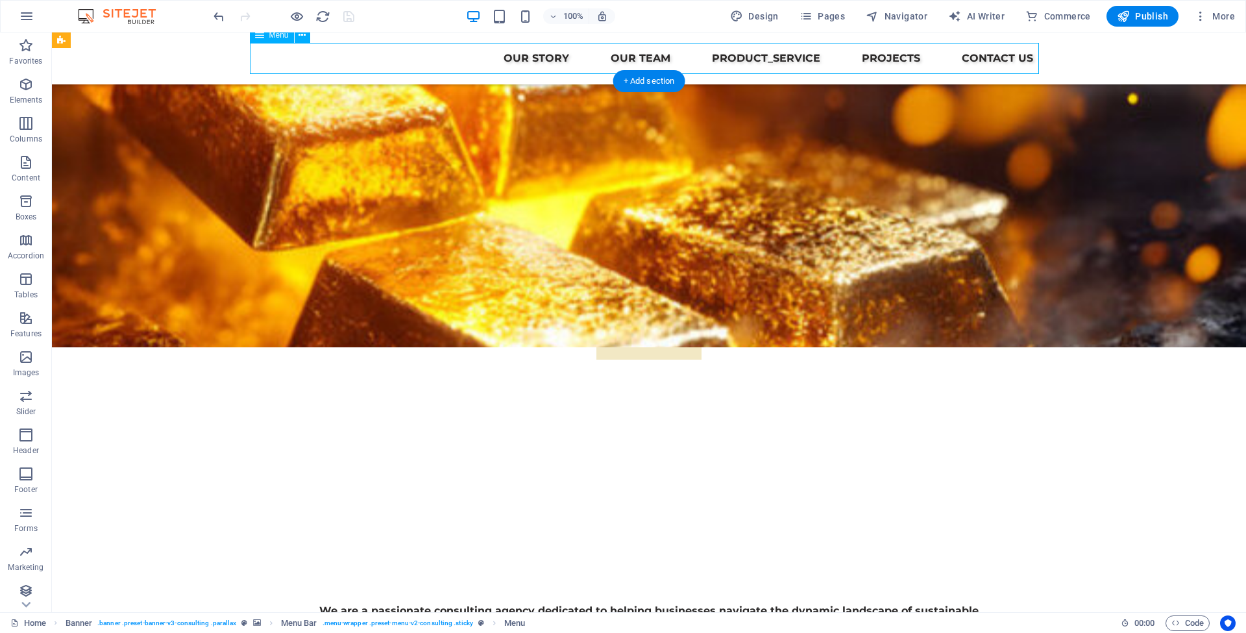
select select
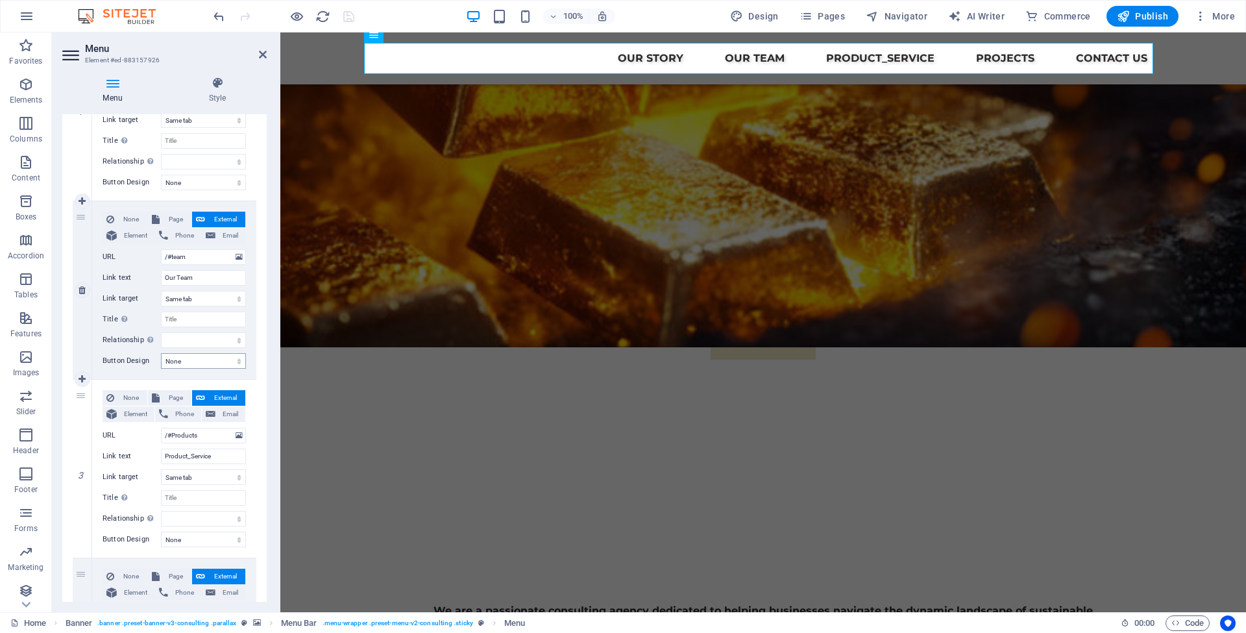
scroll to position [223, 0]
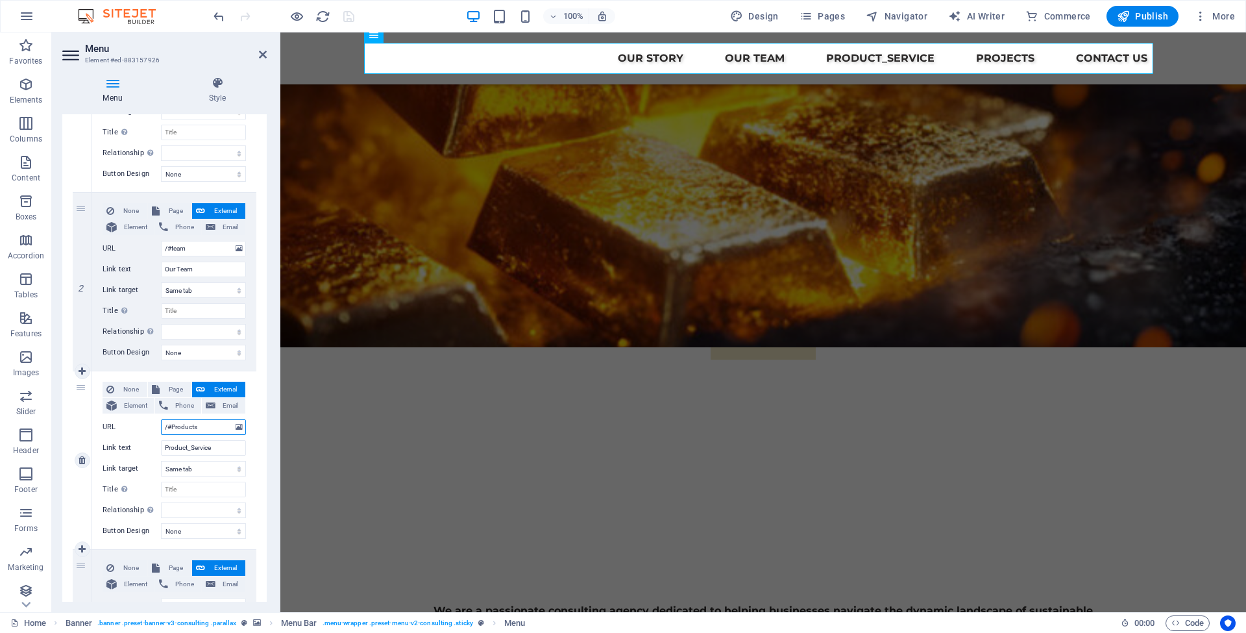
click at [200, 427] on input "/#Products" at bounding box center [203, 427] width 85 height 16
select select
type input "/#Product"
select select
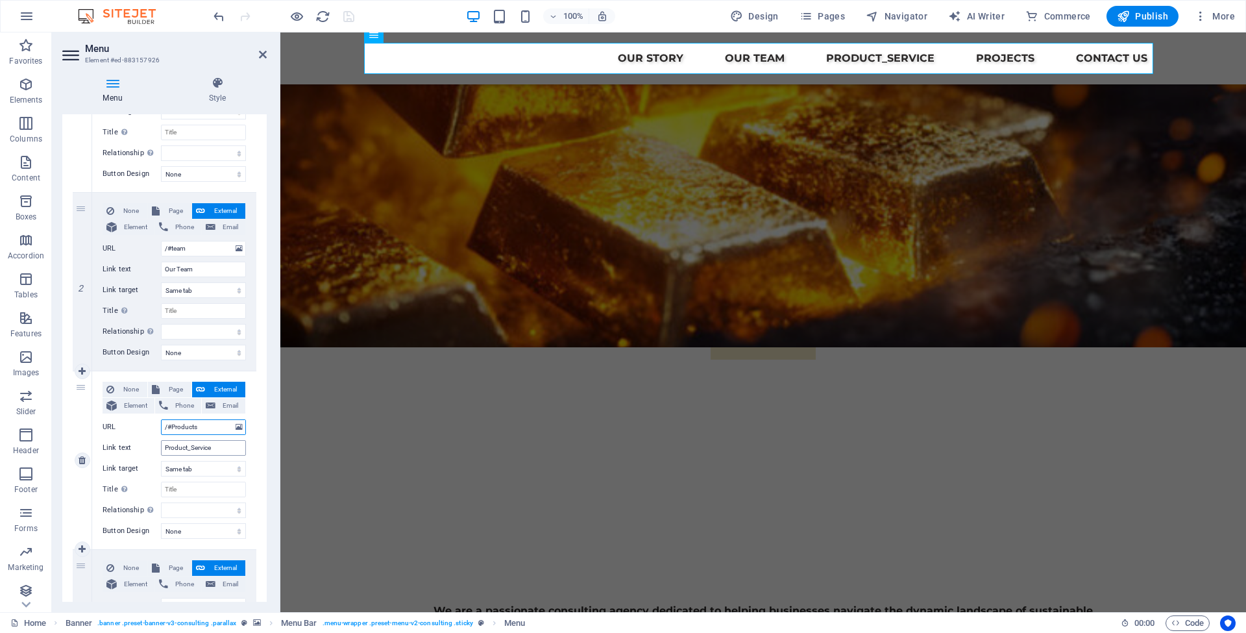
select select
type input "/#"
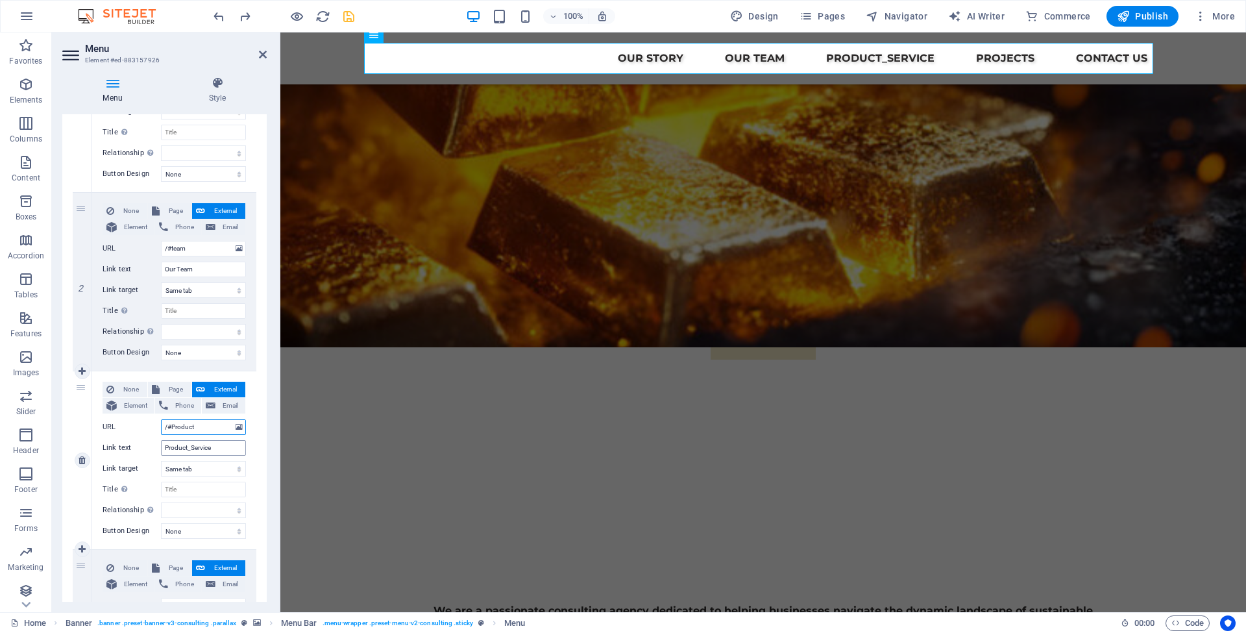
select select
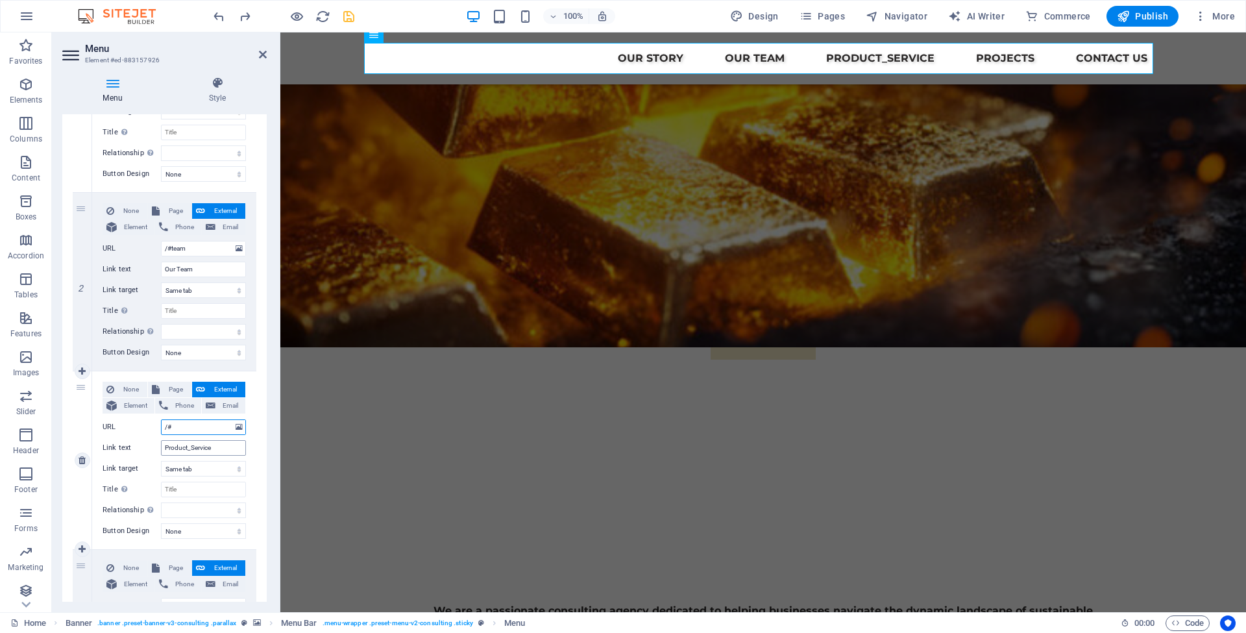
type input "/#strengths"
select select
click at [348, 14] on icon "save" at bounding box center [348, 16] width 15 height 15
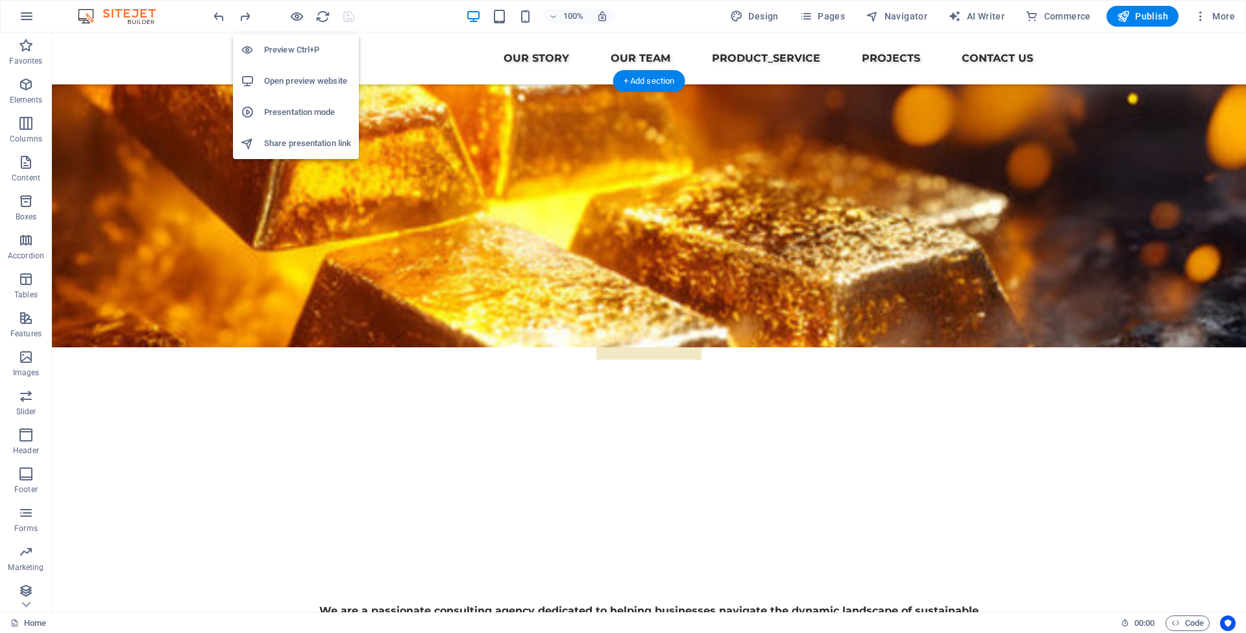
click at [276, 77] on h6 "Open preview website" at bounding box center [307, 81] width 87 height 16
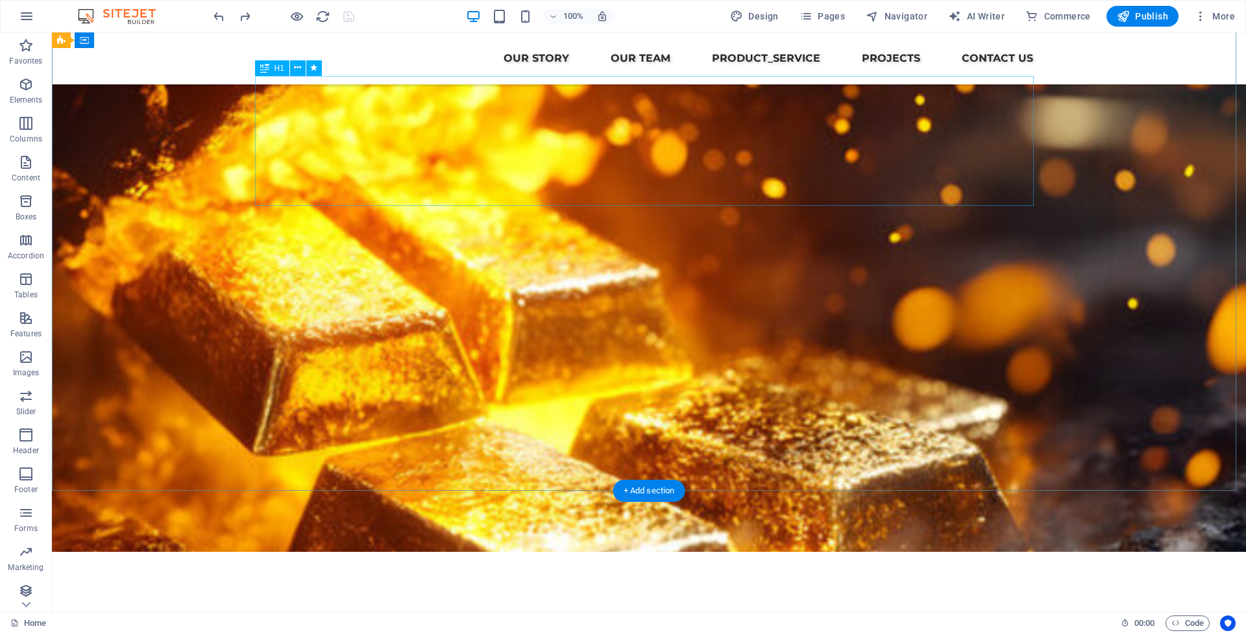
scroll to position [0, 0]
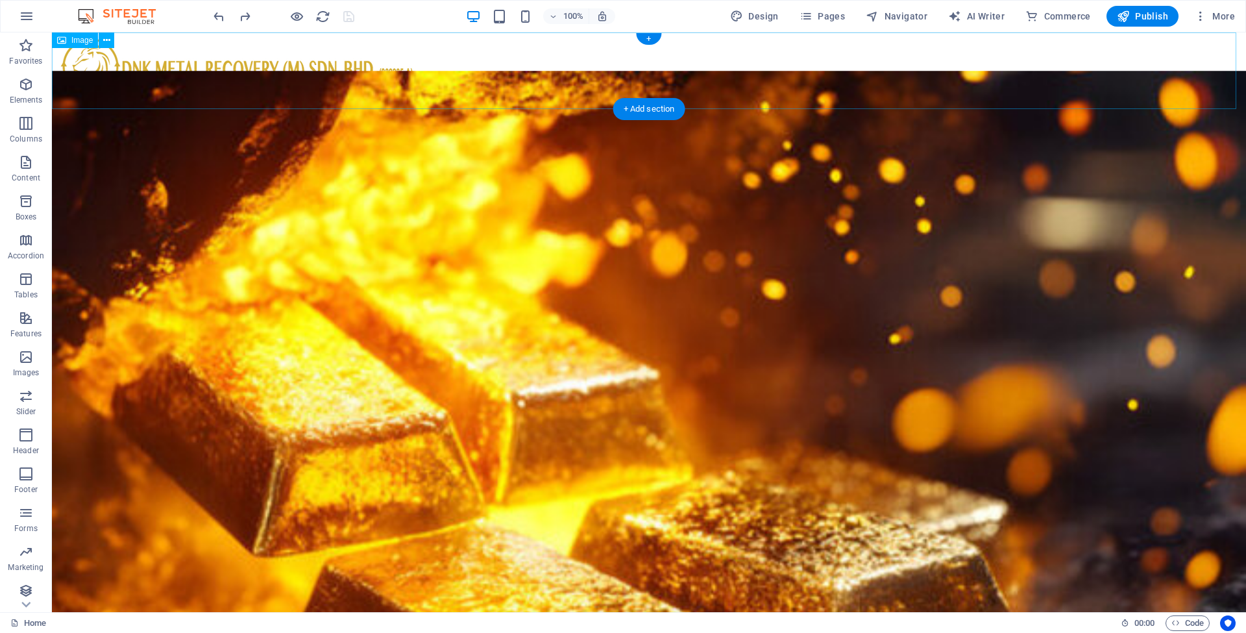
click at [301, 58] on figure at bounding box center [649, 70] width 1194 height 77
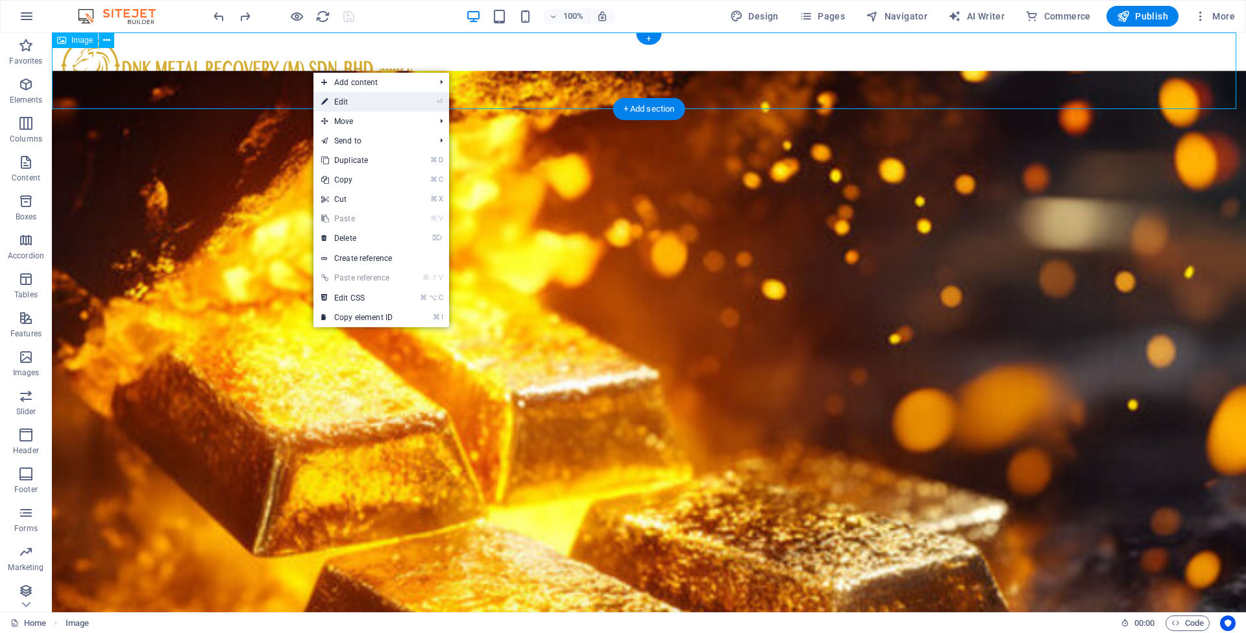
click at [359, 101] on link "⏎ Edit" at bounding box center [356, 101] width 87 height 19
select select "px"
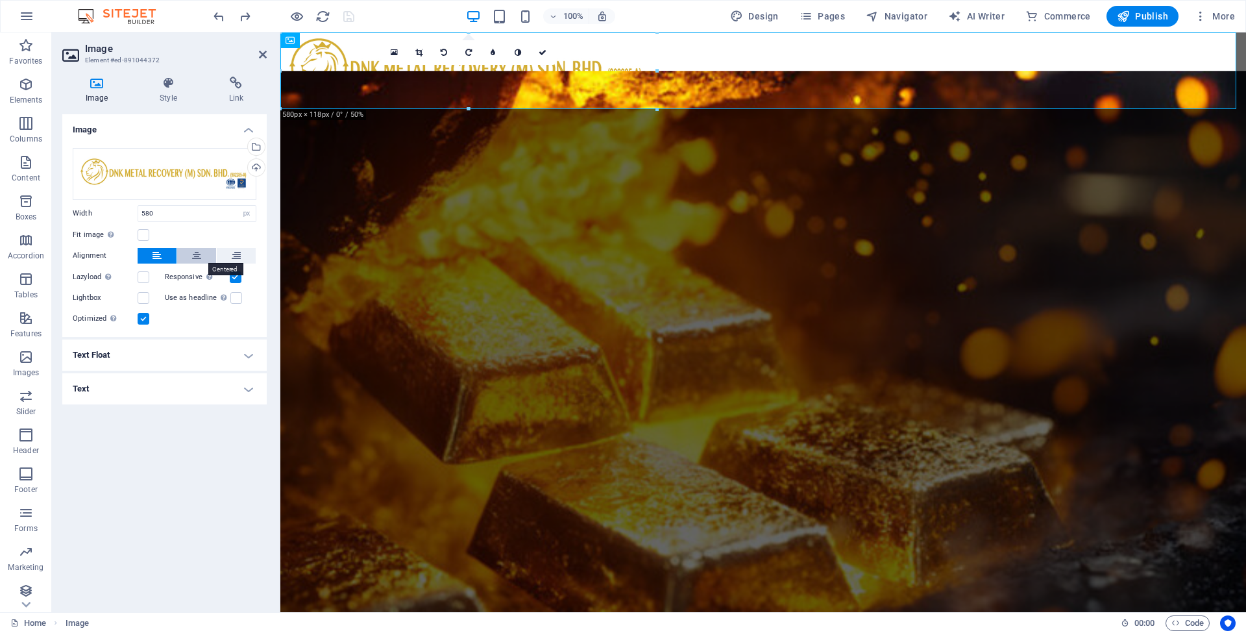
click at [191, 251] on button at bounding box center [196, 256] width 39 height 16
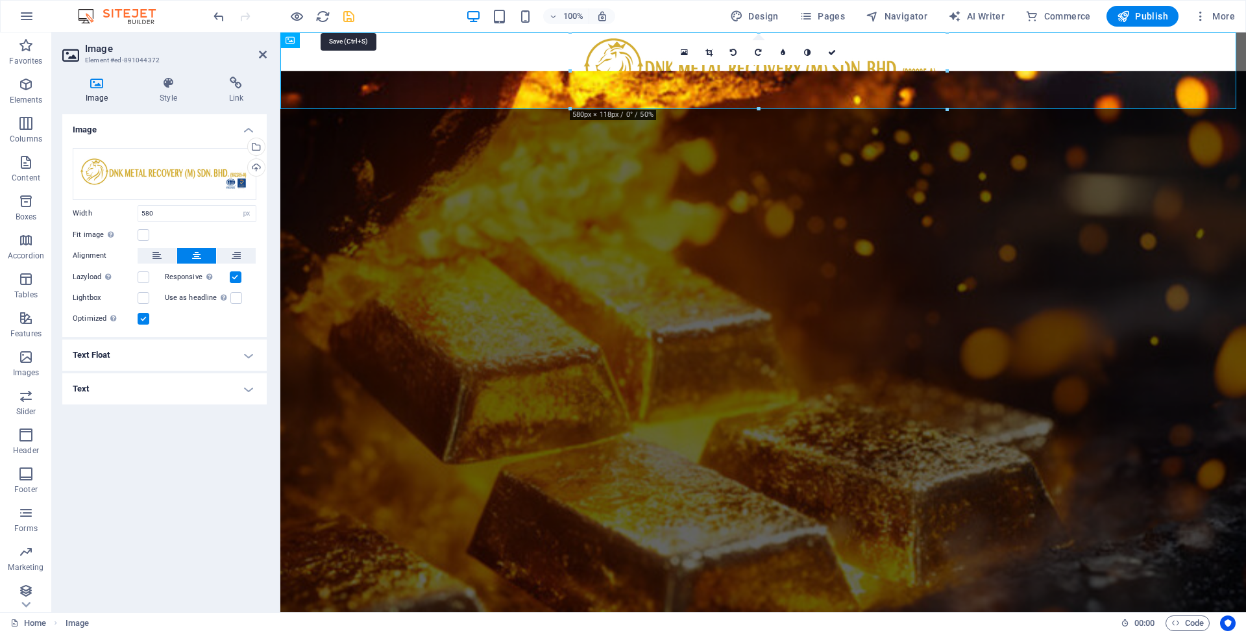
click at [354, 19] on icon "save" at bounding box center [348, 16] width 15 height 15
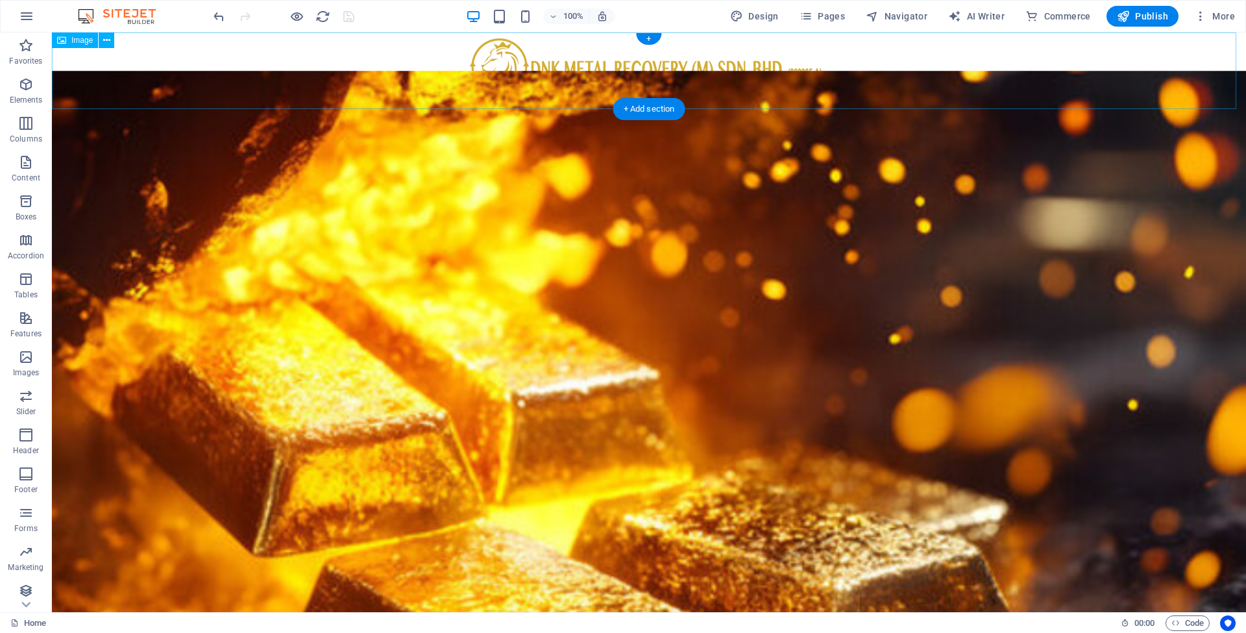
click at [271, 75] on figure at bounding box center [649, 70] width 1194 height 77
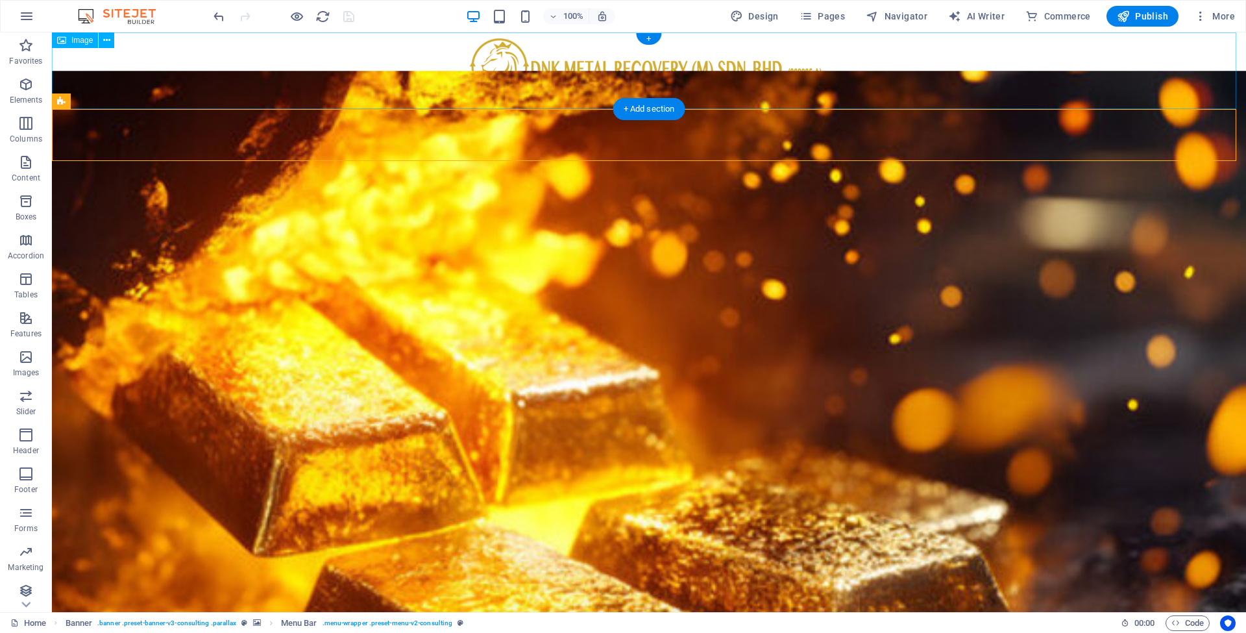
click at [546, 74] on figure at bounding box center [649, 70] width 1194 height 77
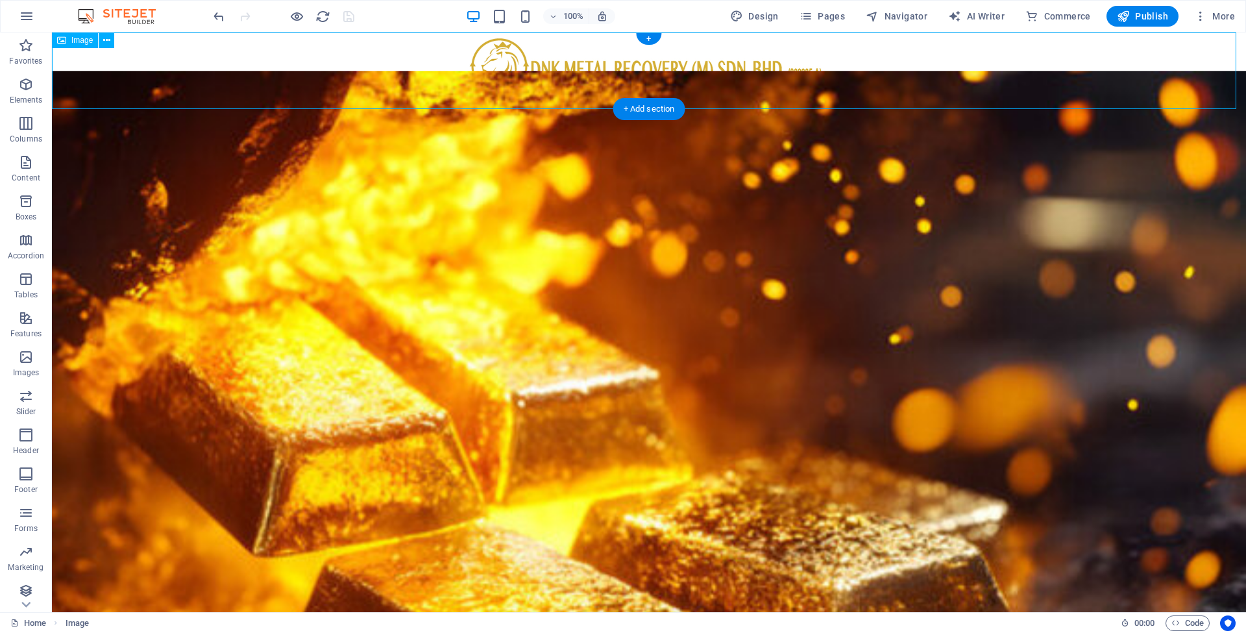
click at [546, 74] on figure at bounding box center [649, 70] width 1194 height 77
select select "px"
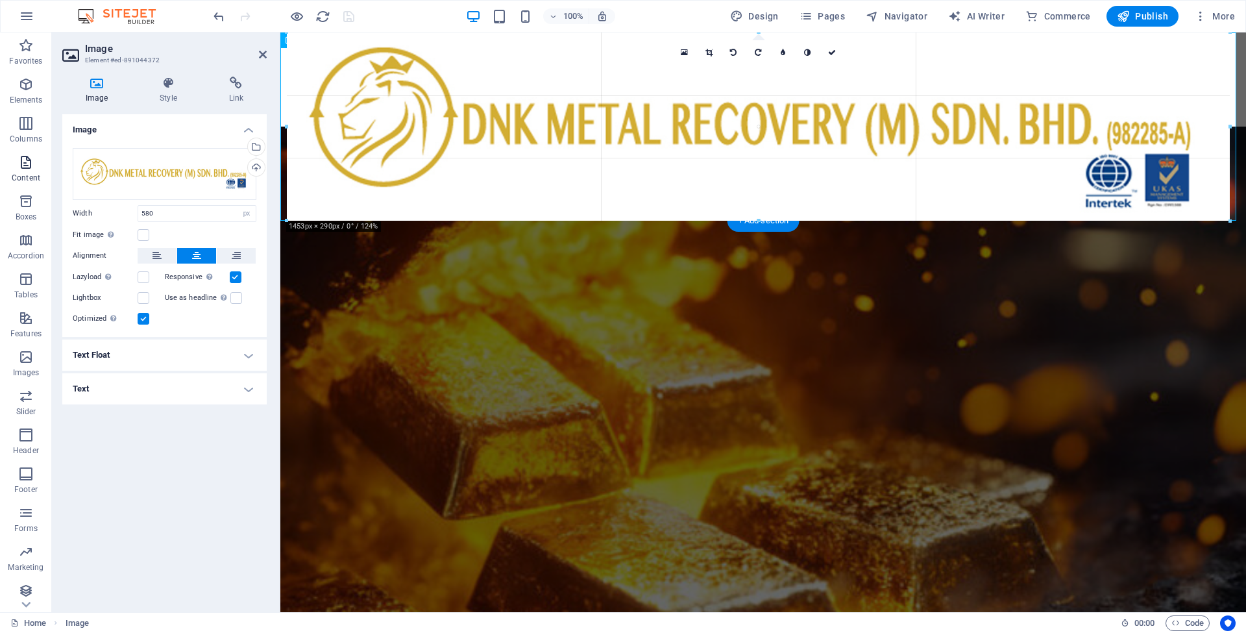
drag, startPoint x: 568, startPoint y: 109, endPoint x: 0, endPoint y: 151, distance: 569.8
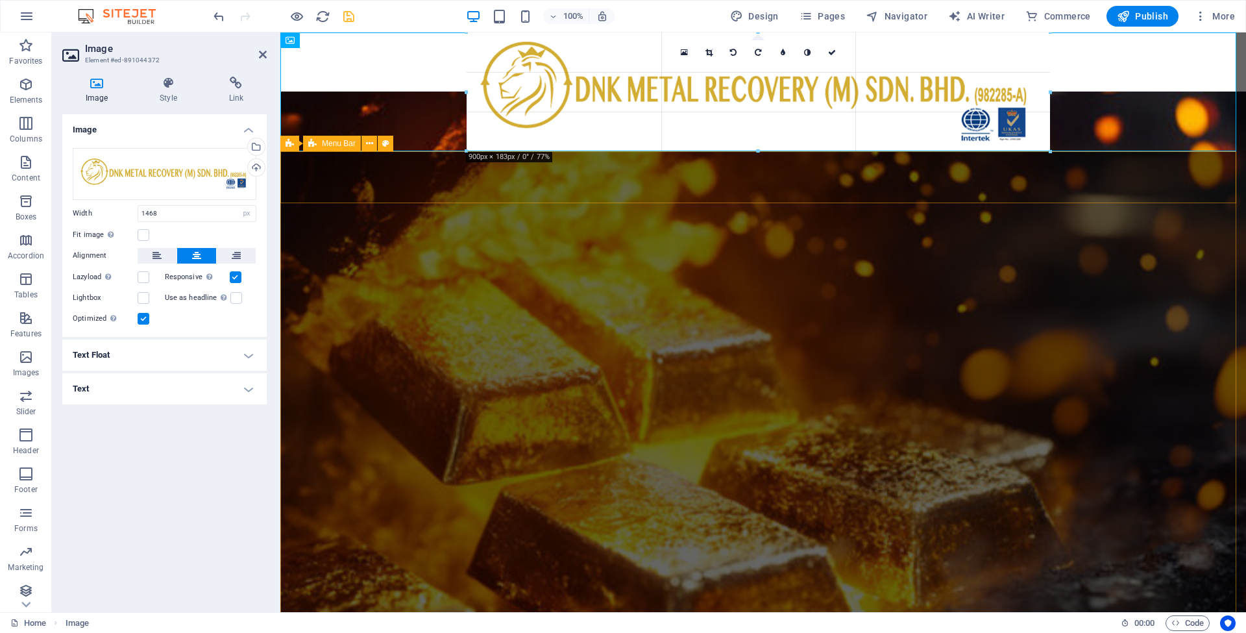
drag, startPoint x: 759, startPoint y: 224, endPoint x: 767, endPoint y: 154, distance: 70.5
type input "894"
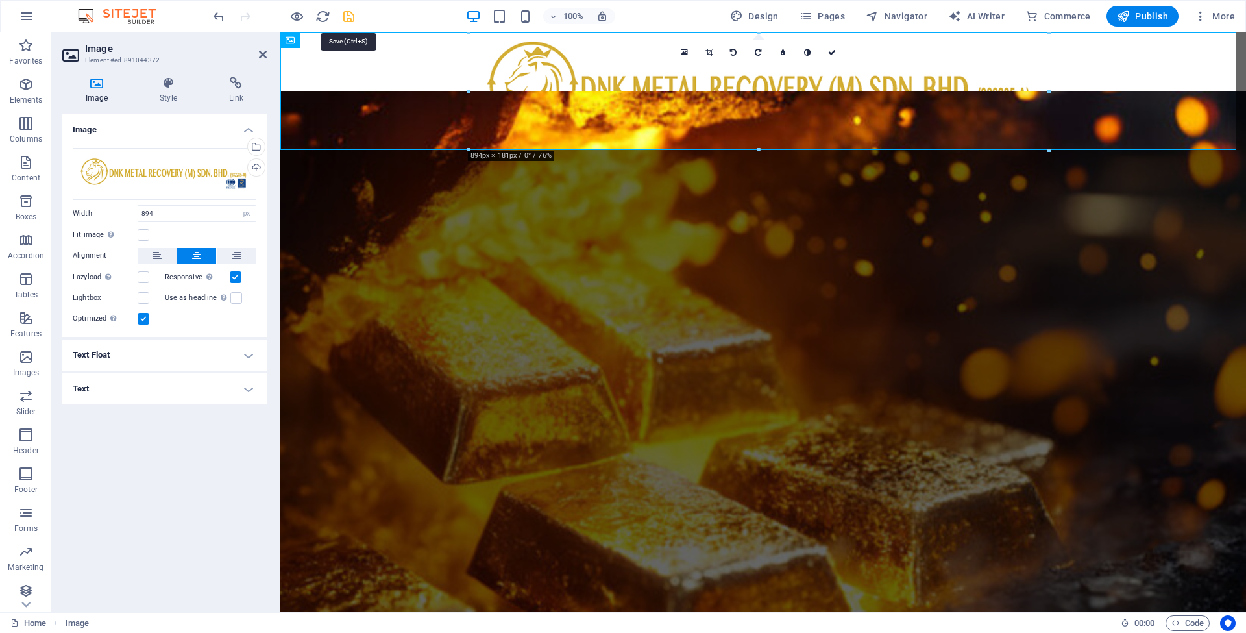
click at [346, 16] on icon "save" at bounding box center [348, 16] width 15 height 15
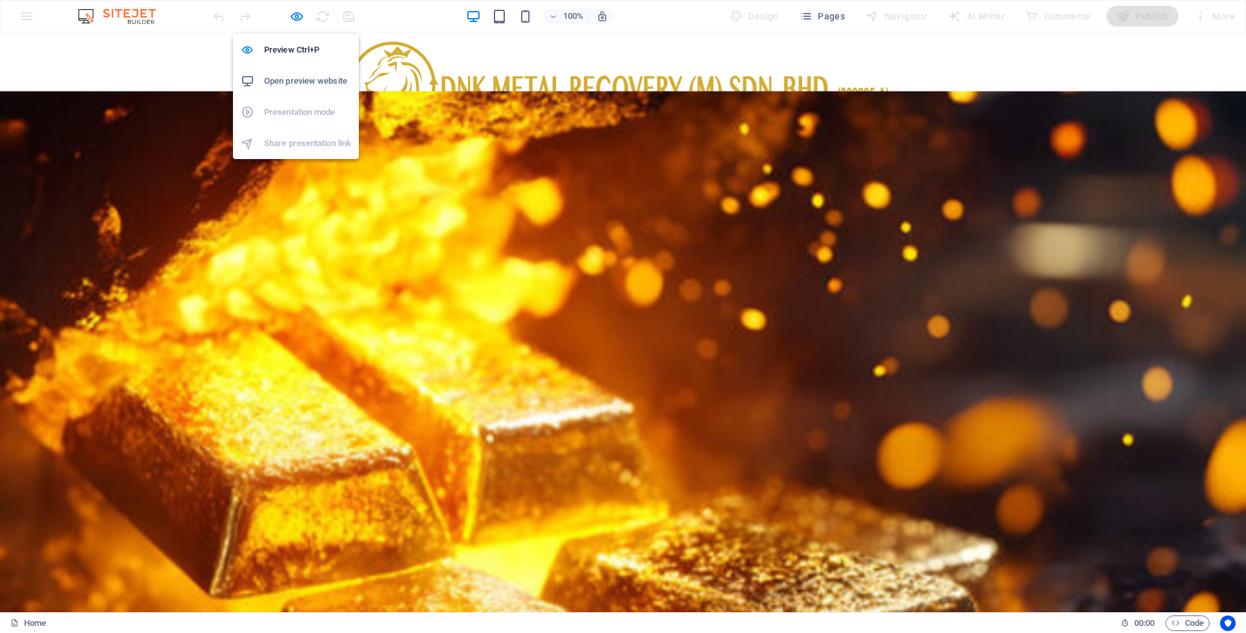
click at [289, 80] on h6 "Open preview website" at bounding box center [307, 81] width 87 height 16
